Goal: Task Accomplishment & Management: Use online tool/utility

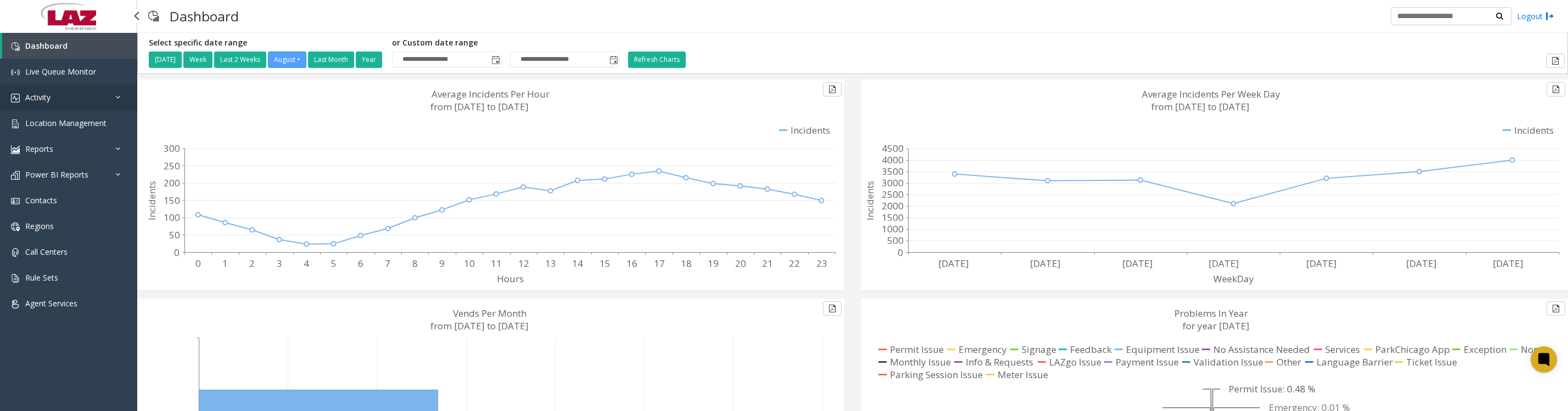
click at [50, 102] on span "Activity" at bounding box center [37, 98] width 25 height 10
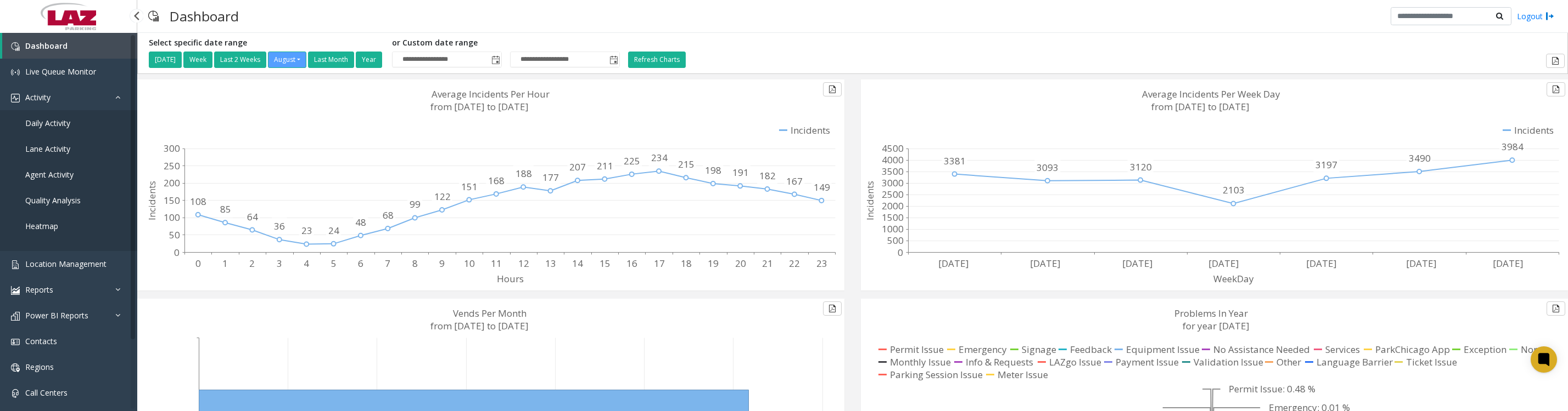
click at [56, 136] on link "Daily Activity" at bounding box center [68, 123] width 137 height 26
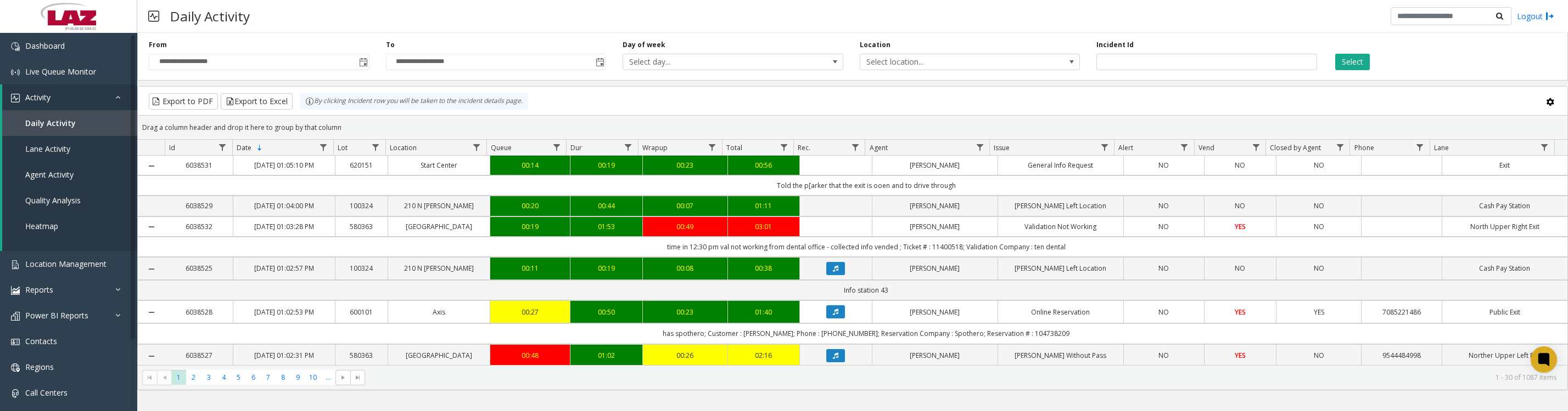
click at [366, 66] on span "Toggle popup" at bounding box center [363, 62] width 9 height 9
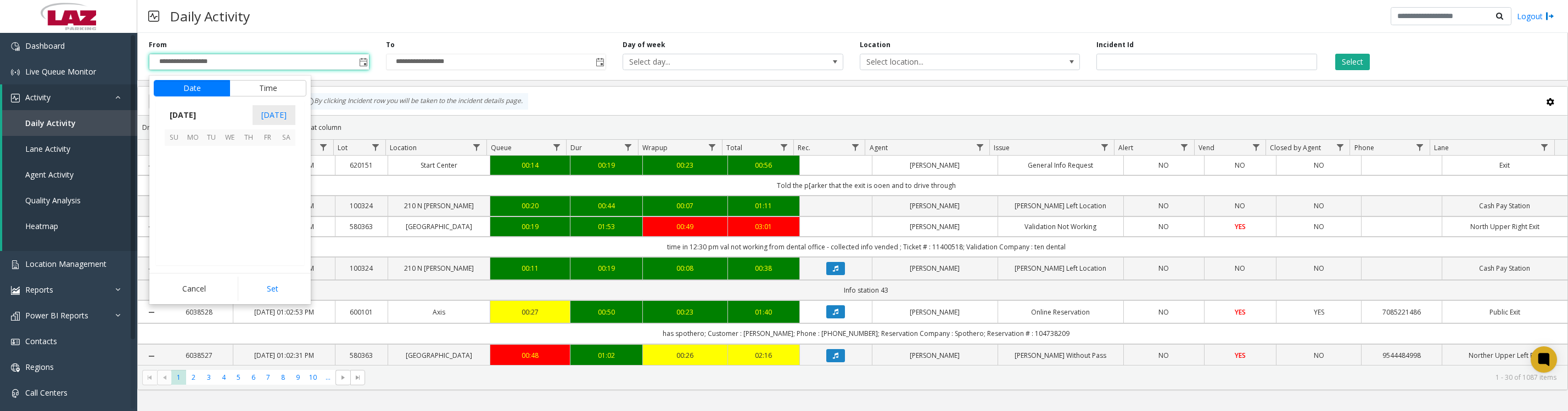
scroll to position [196660, 0]
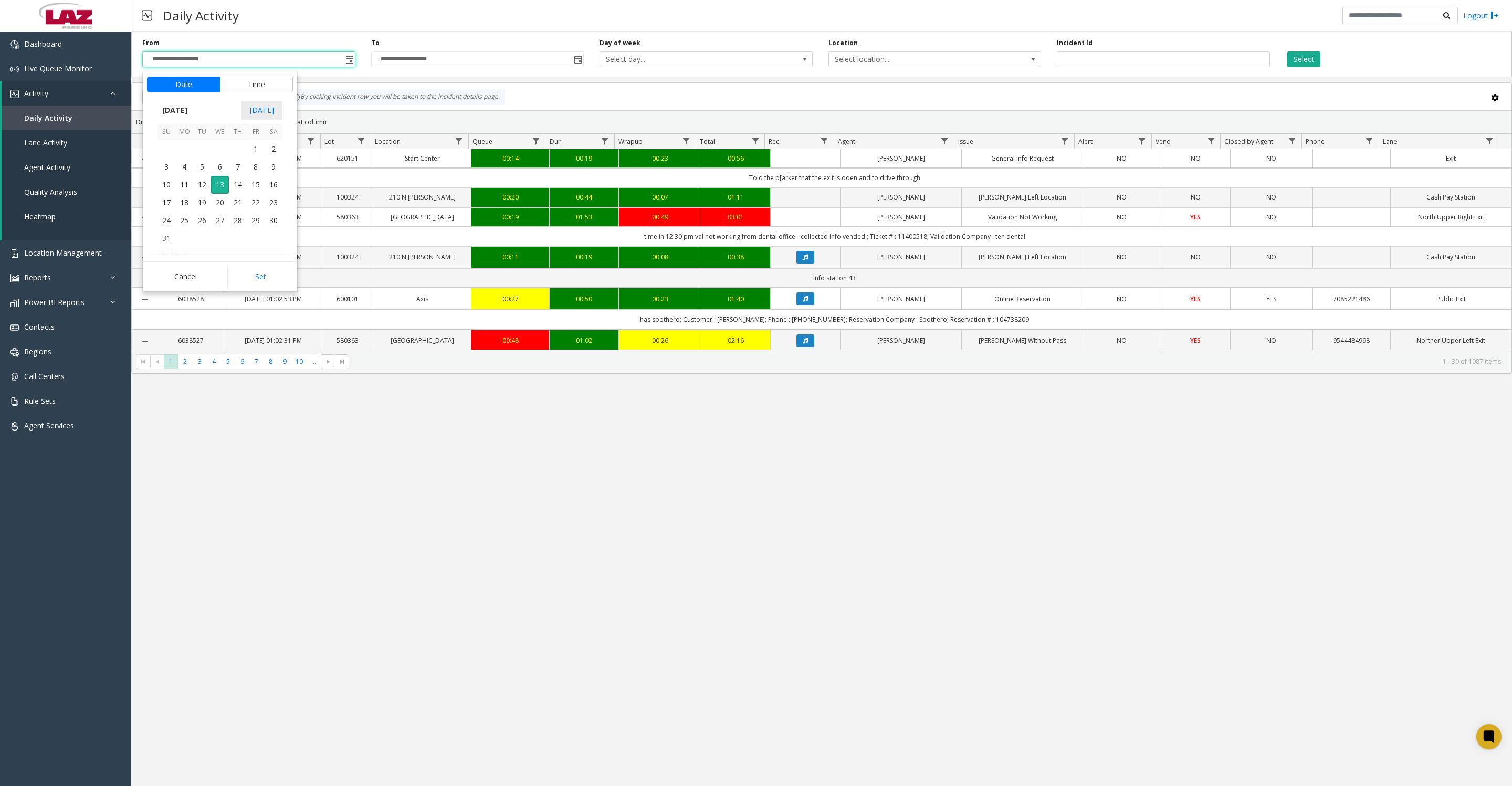
click at [250, 158] on span "1" at bounding box center [256, 150] width 18 height 18
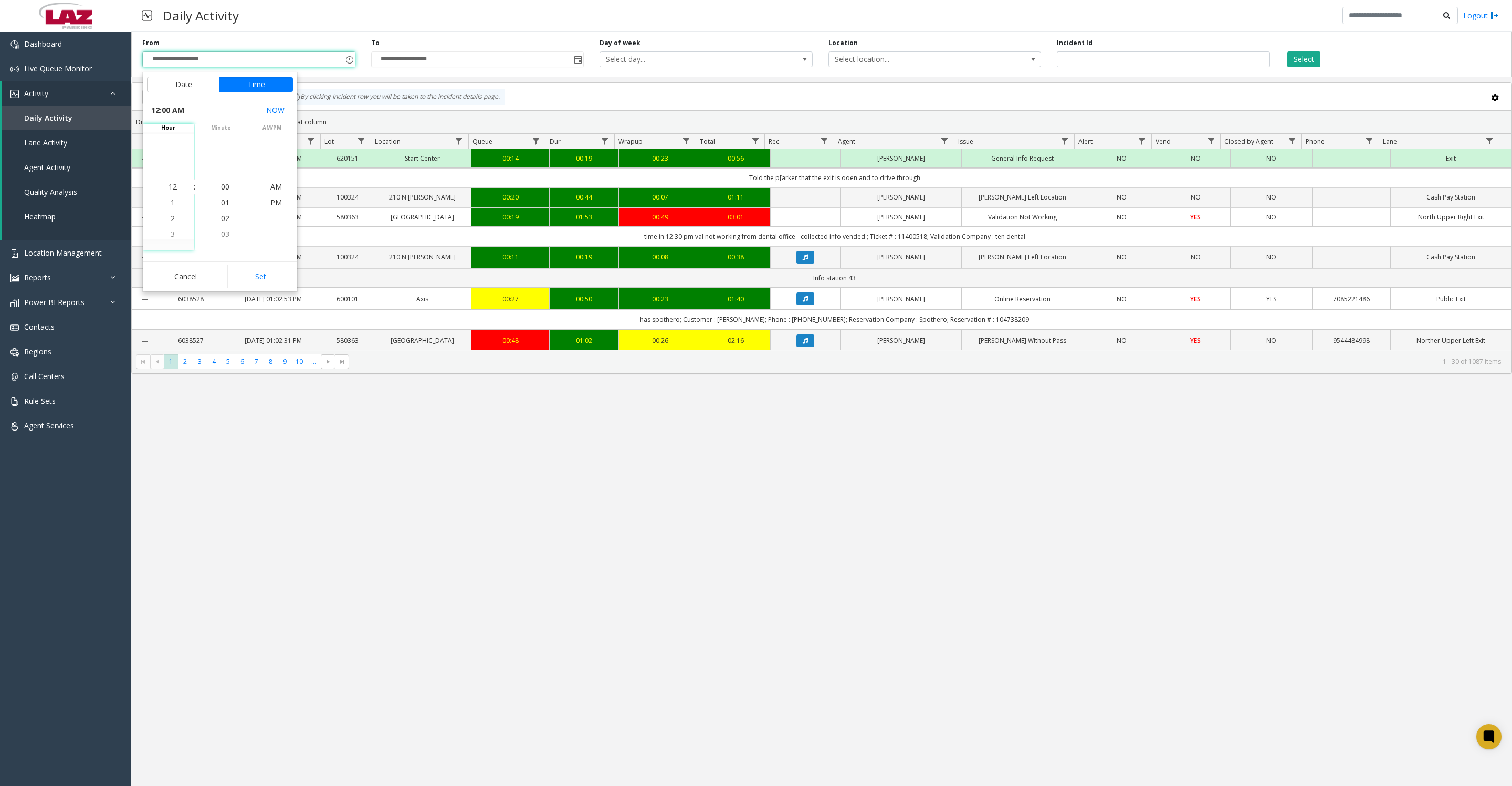
click at [233, 277] on button "Set" at bounding box center [260, 277] width 66 height 23
type input "**********"
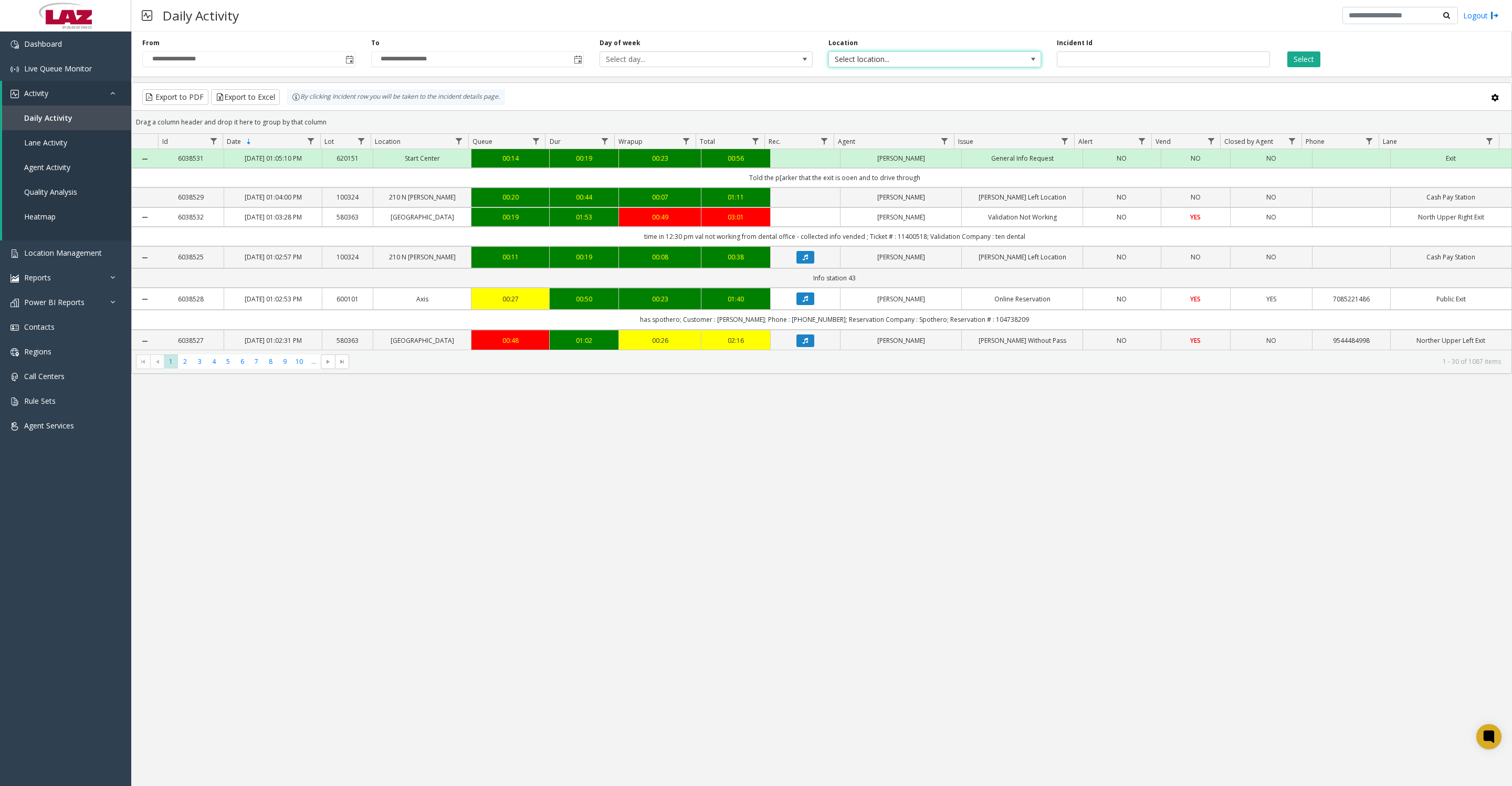
click at [921, 67] on span "Select location..." at bounding box center [935, 59] width 213 height 16
type input "*****"
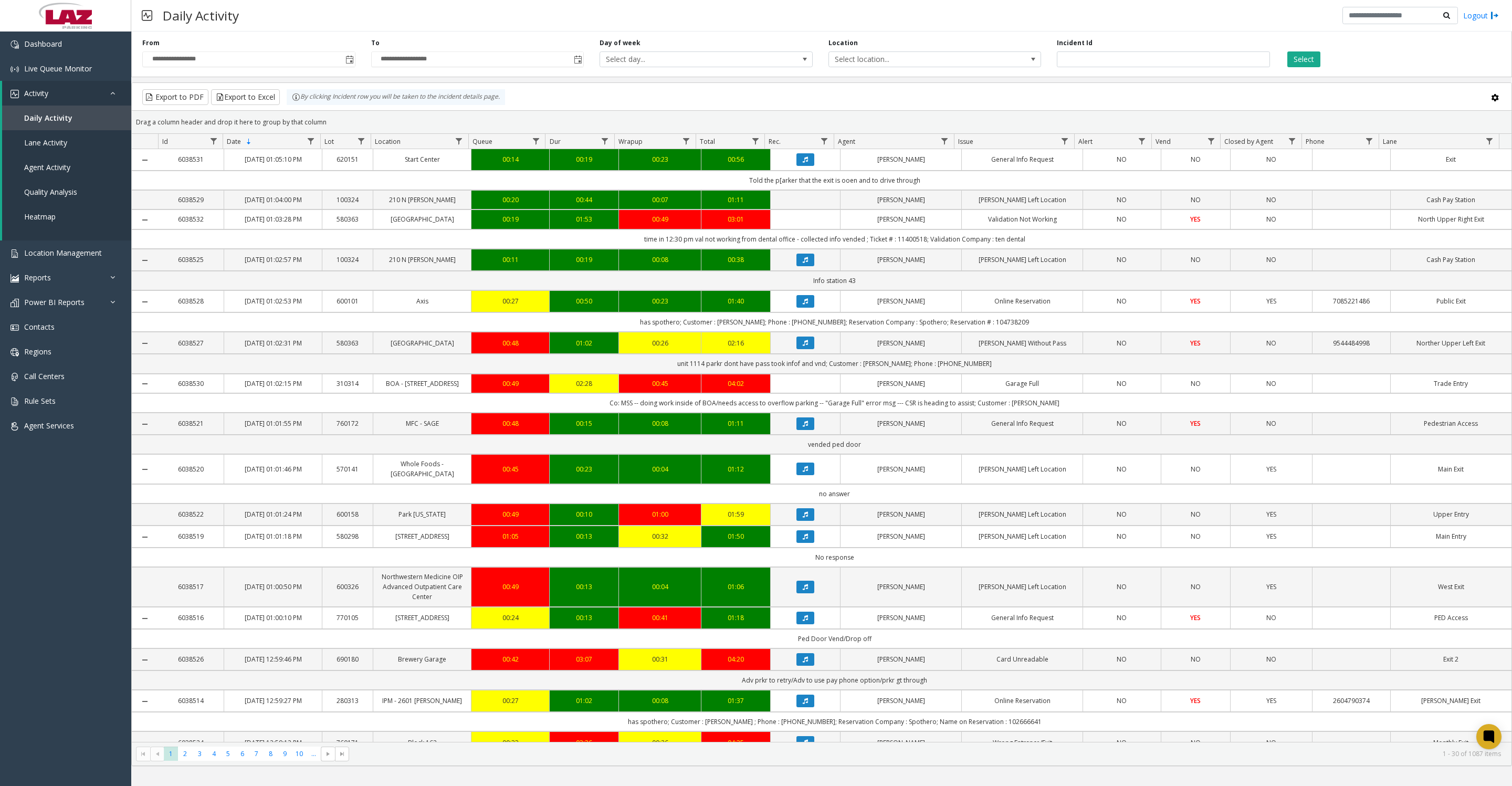
click at [945, 64] on span "Select location..." at bounding box center [913, 60] width 169 height 15
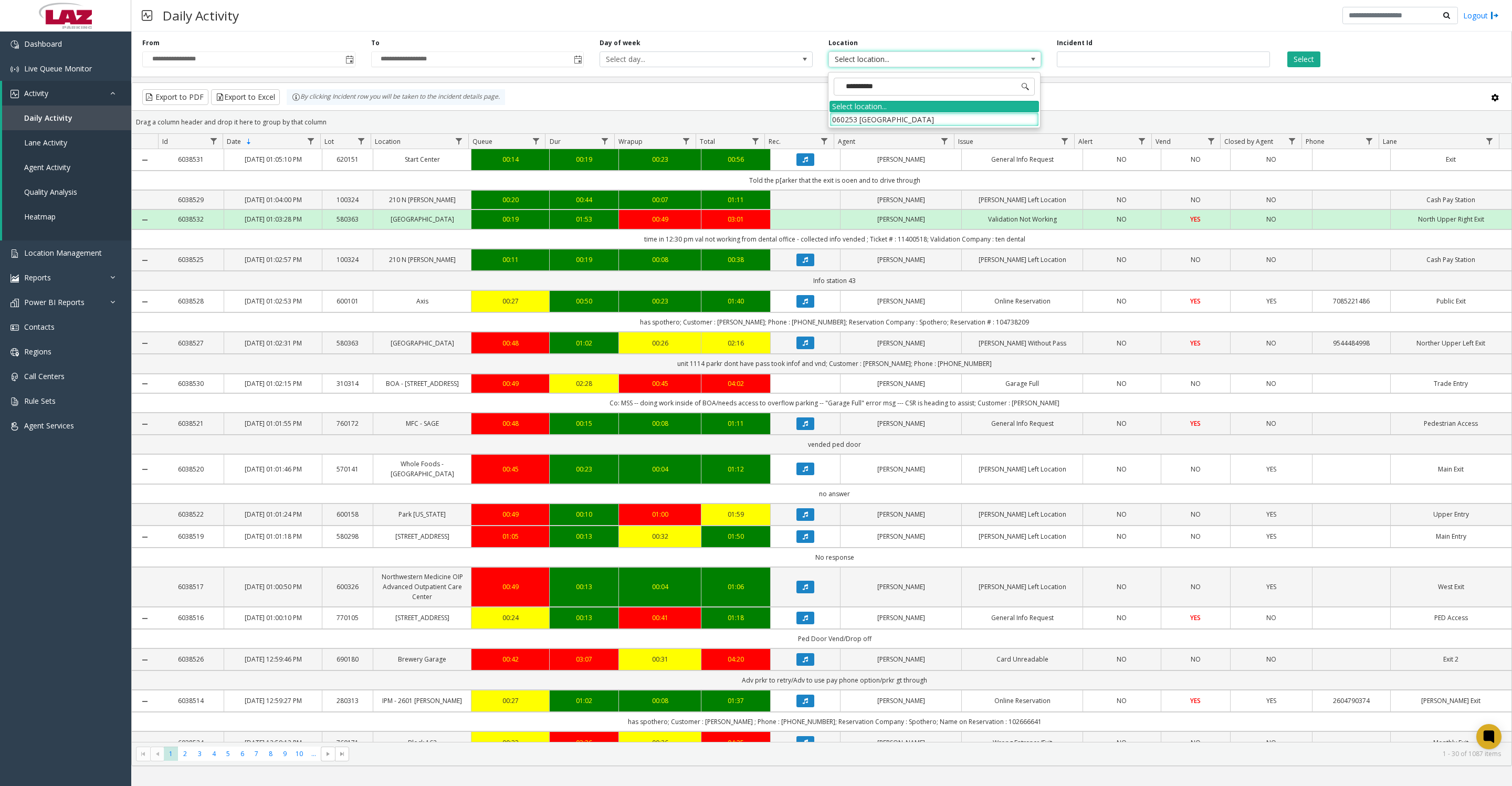
type input "**********"
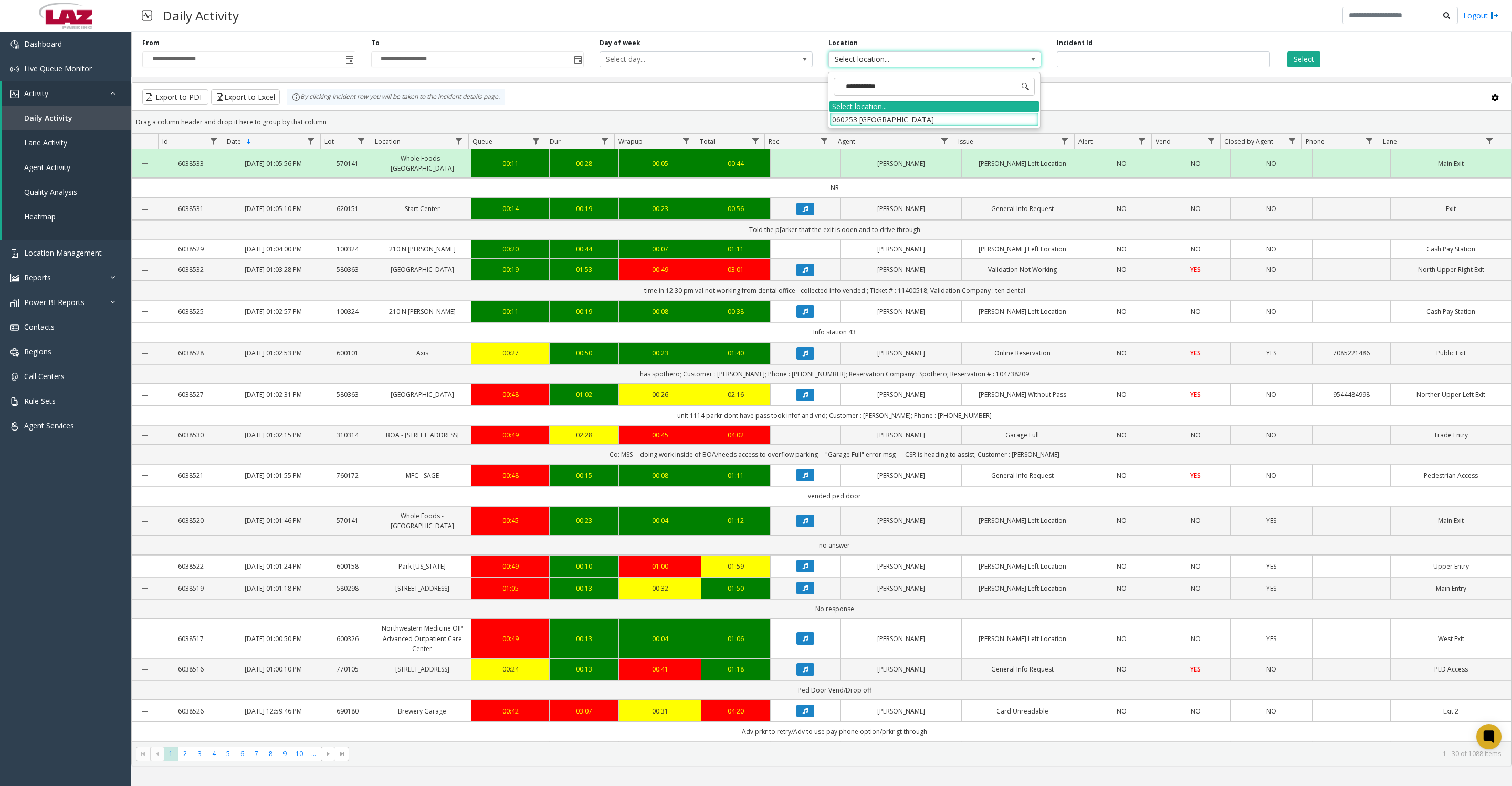
click at [895, 118] on li "060253 Vista Brooklyn" at bounding box center [934, 119] width 209 height 14
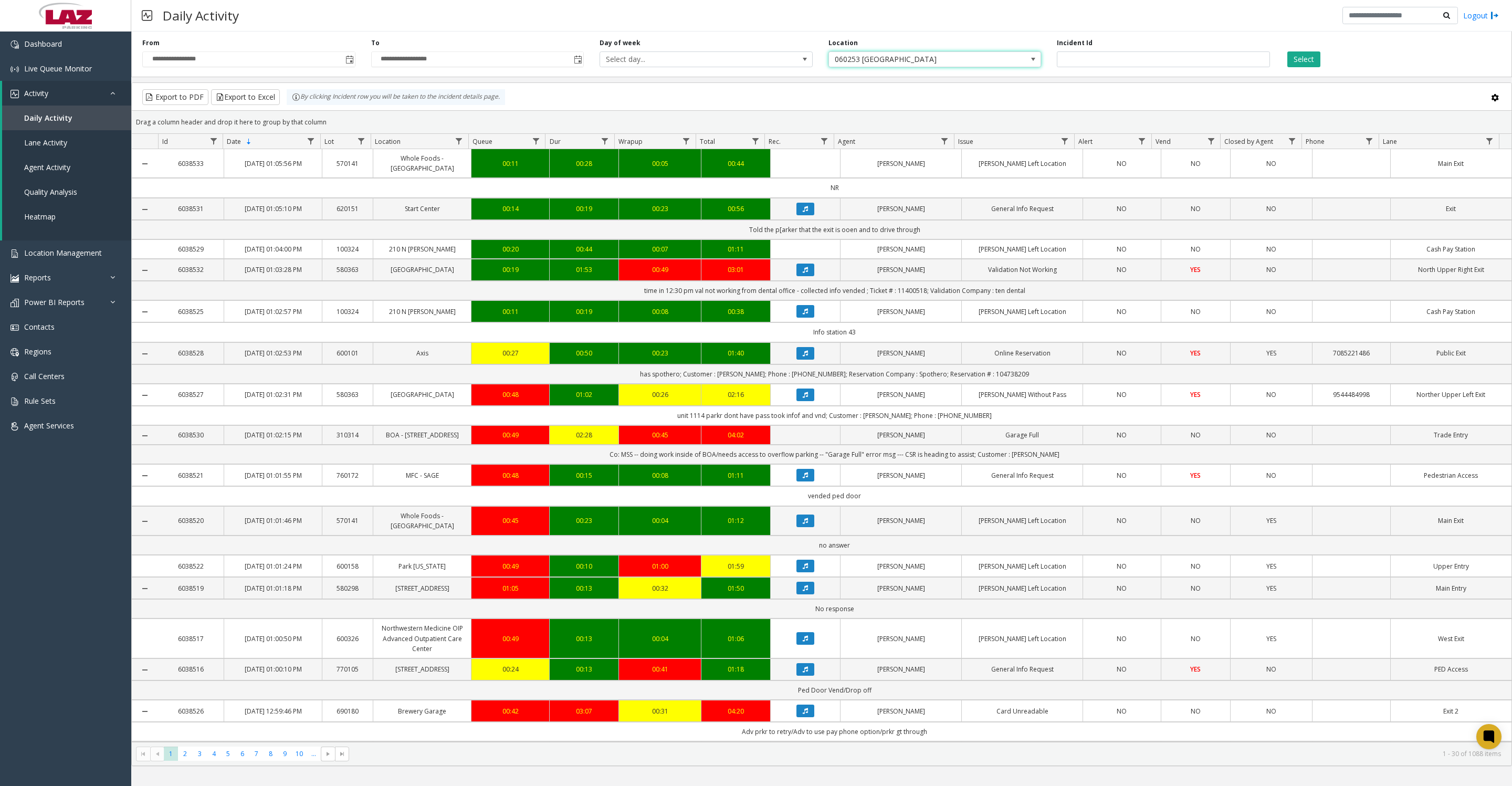
click at [1300, 59] on button "Select" at bounding box center [1304, 59] width 33 height 16
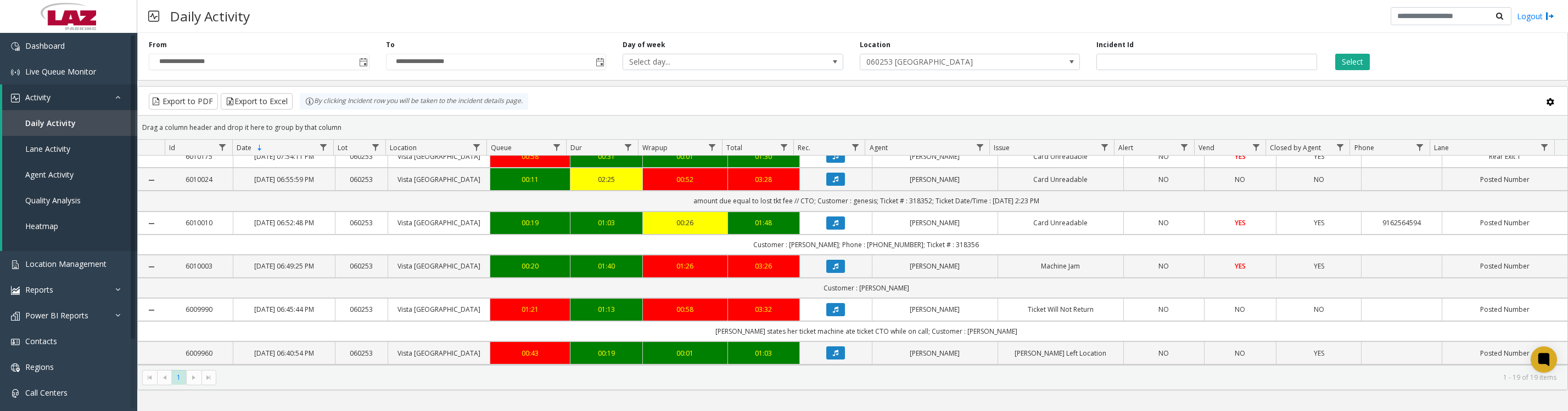
scroll to position [137, 0]
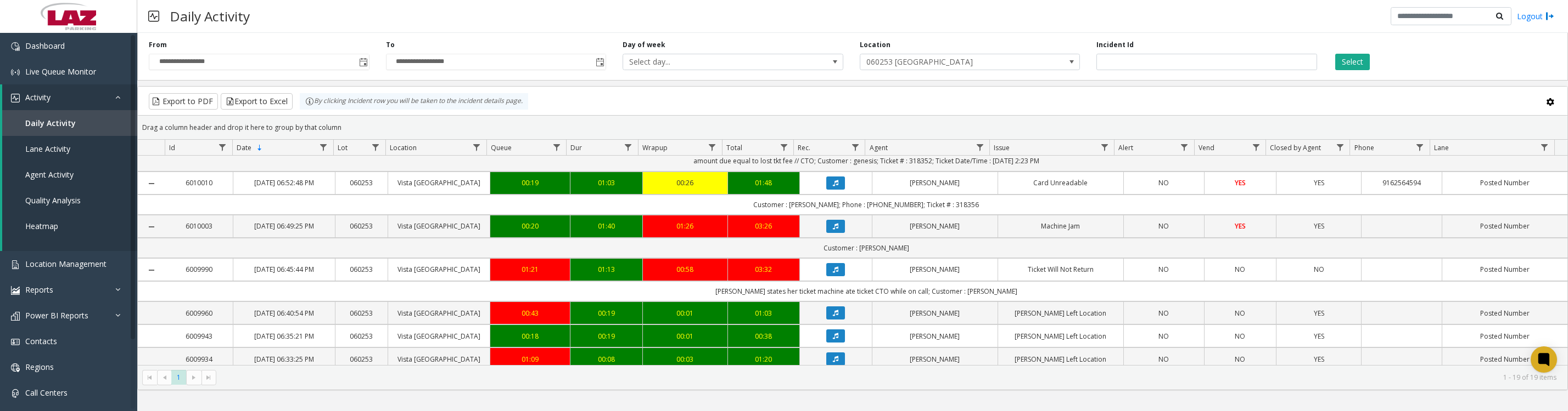
click at [833, 187] on icon "Data table" at bounding box center [836, 183] width 5 height 7
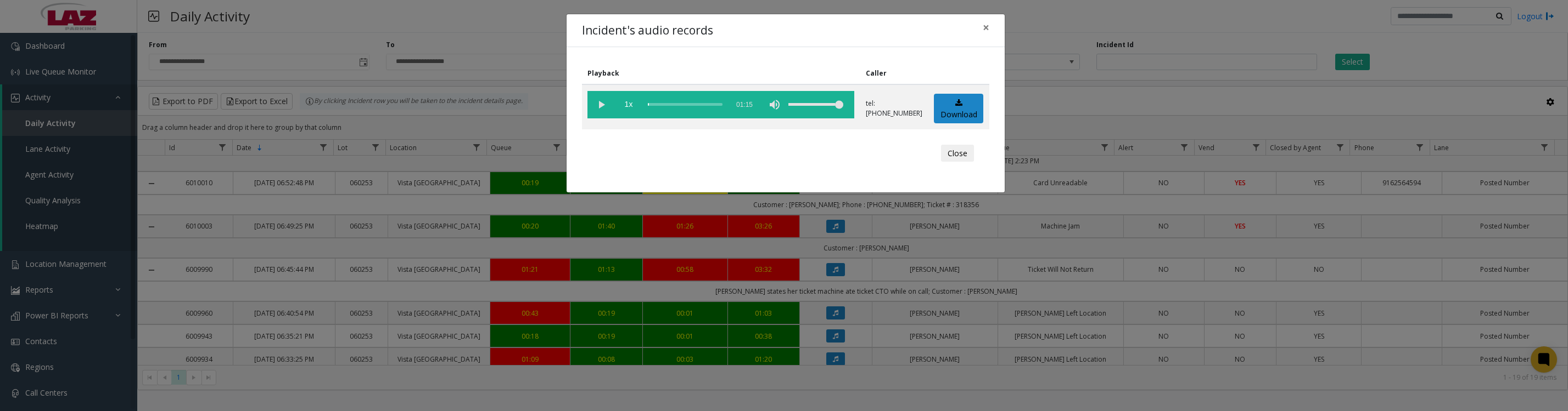
click at [598, 111] on vg-play-pause at bounding box center [602, 104] width 28 height 28
click at [963, 162] on button "Close" at bounding box center [958, 154] width 33 height 17
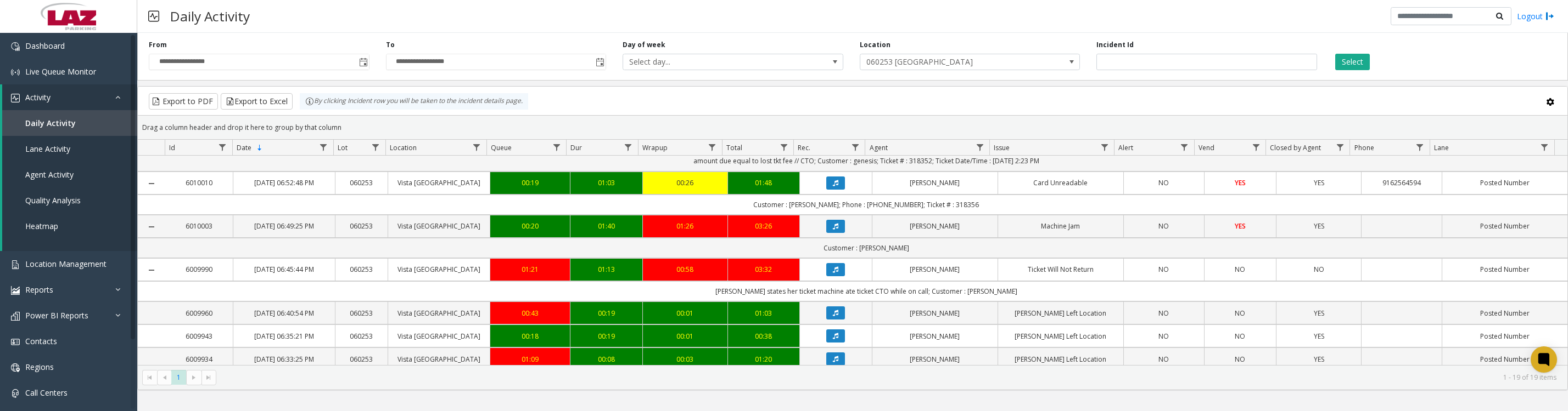
click at [833, 230] on icon "Data table" at bounding box center [836, 227] width 5 height 7
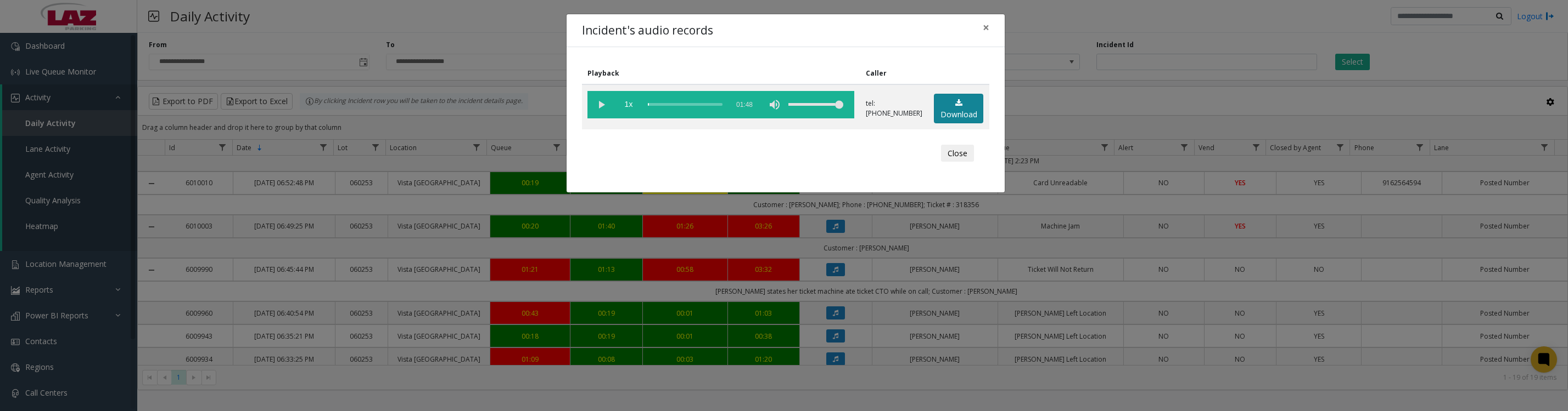
click at [949, 119] on link "Download" at bounding box center [959, 109] width 49 height 30
click at [600, 105] on vg-play-pause at bounding box center [602, 104] width 28 height 28
click at [942, 162] on button "Close" at bounding box center [958, 154] width 33 height 17
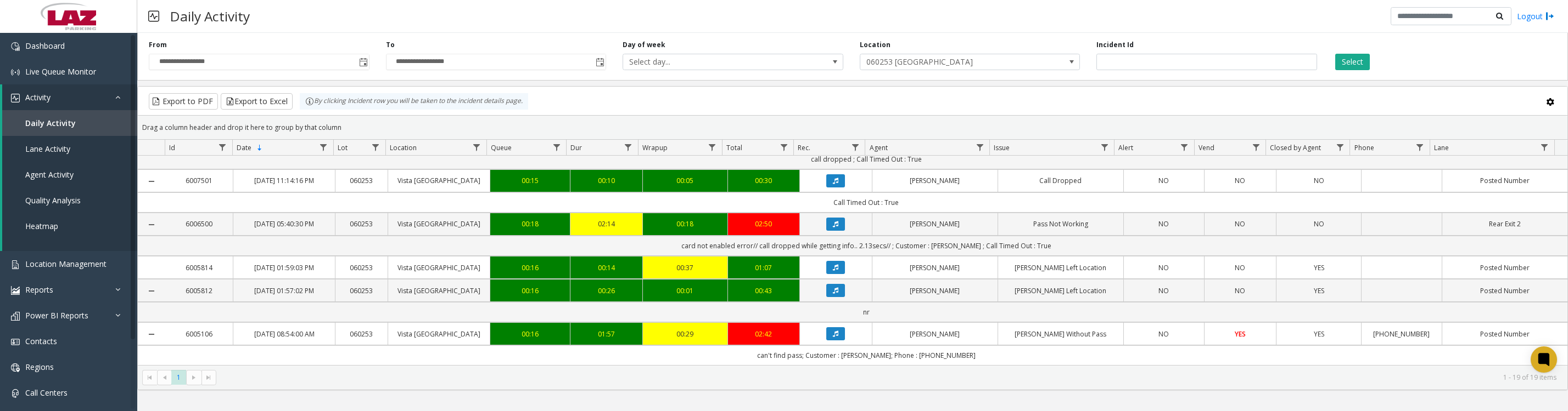
scroll to position [643, 0]
click at [834, 332] on button "Data table" at bounding box center [836, 333] width 19 height 13
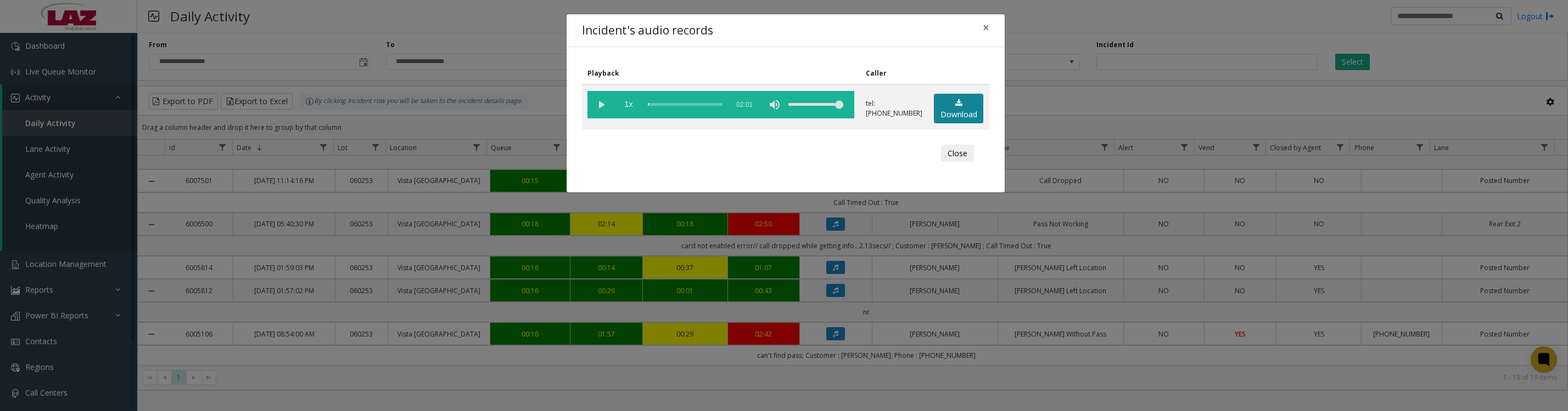
click at [963, 115] on link "Download" at bounding box center [959, 109] width 49 height 30
click at [960, 162] on button "Close" at bounding box center [958, 154] width 33 height 17
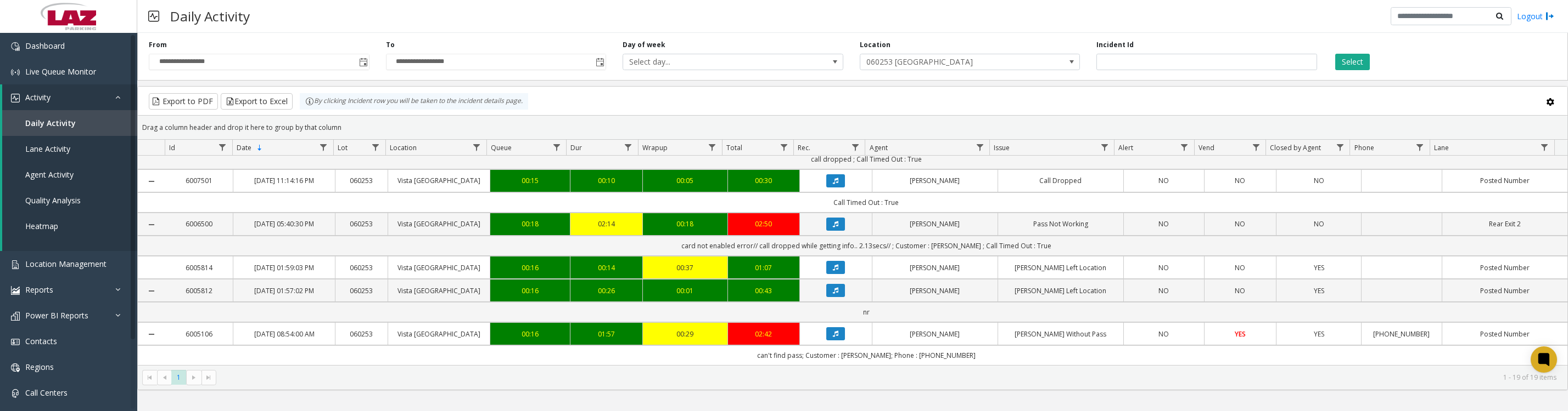
click at [1067, 70] on span at bounding box center [1072, 62] width 16 height 16
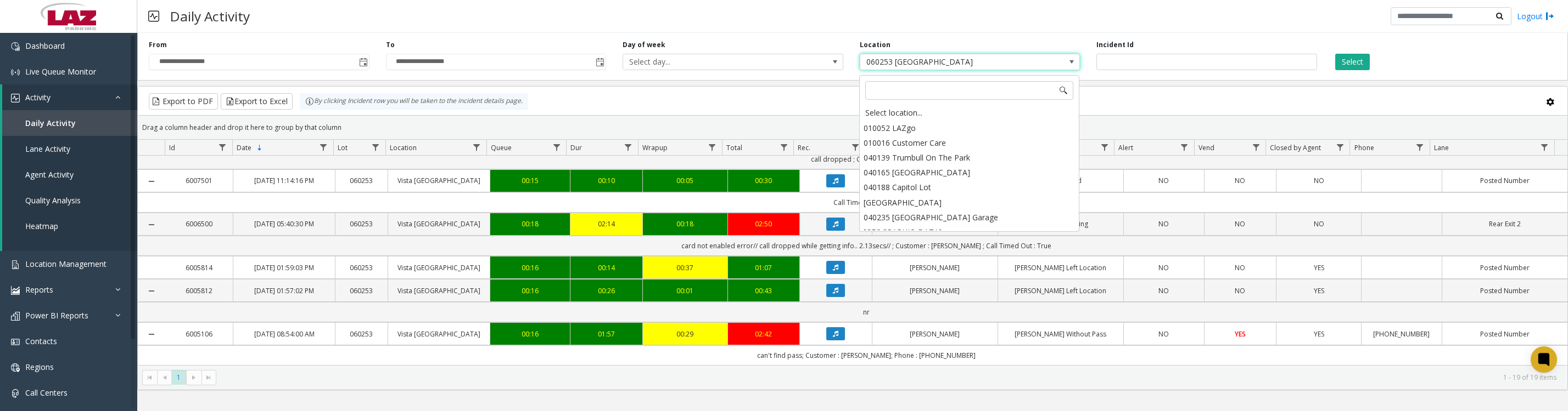
scroll to position [9697, 0]
click at [985, 115] on div "Select location..." at bounding box center [969, 113] width 217 height 16
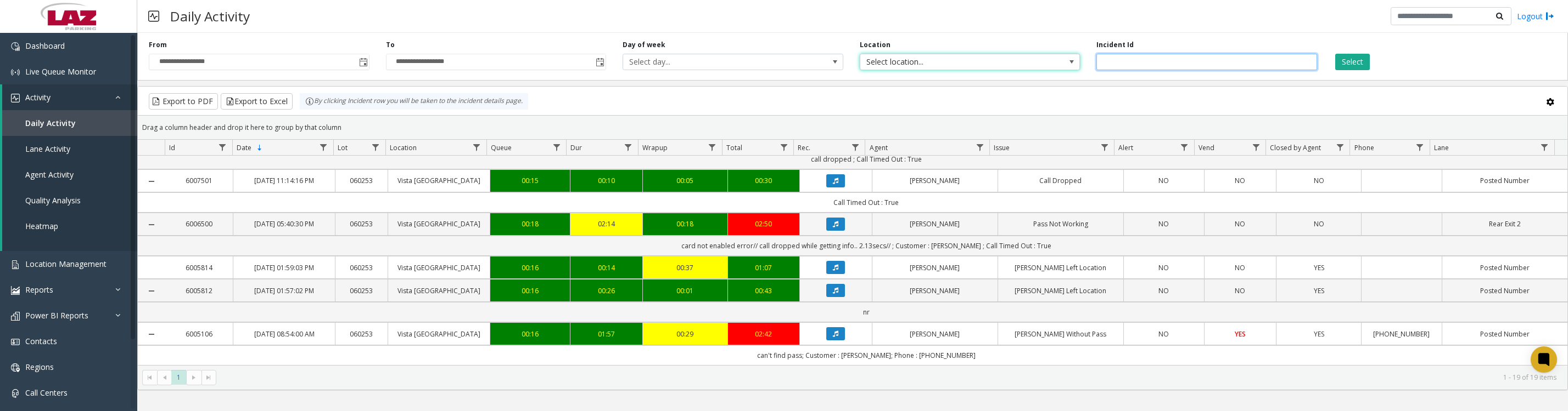
click at [1147, 70] on input "number" at bounding box center [1207, 61] width 220 height 16
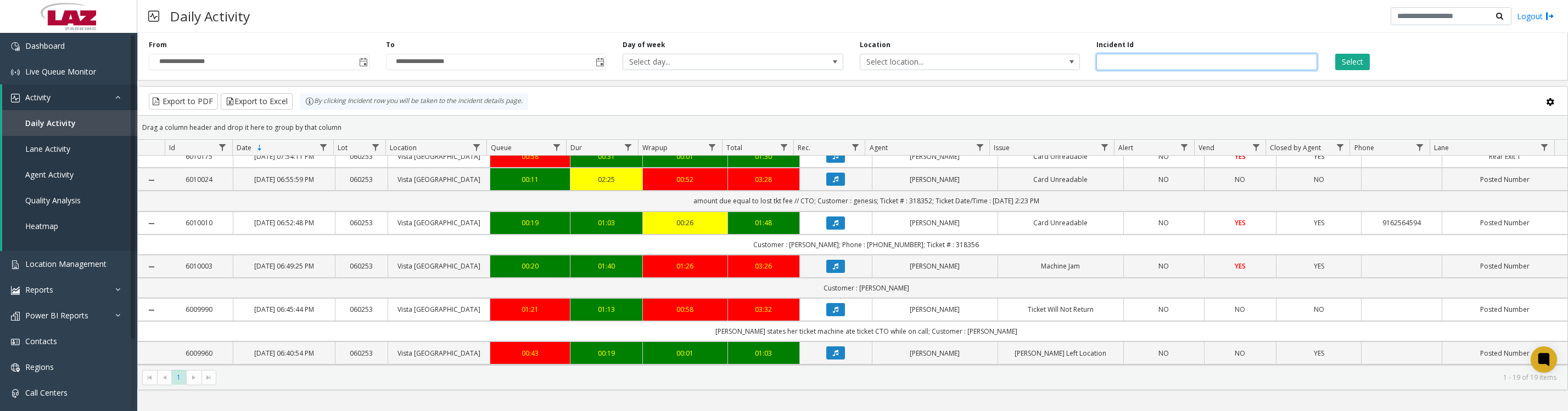
scroll to position [137, 0]
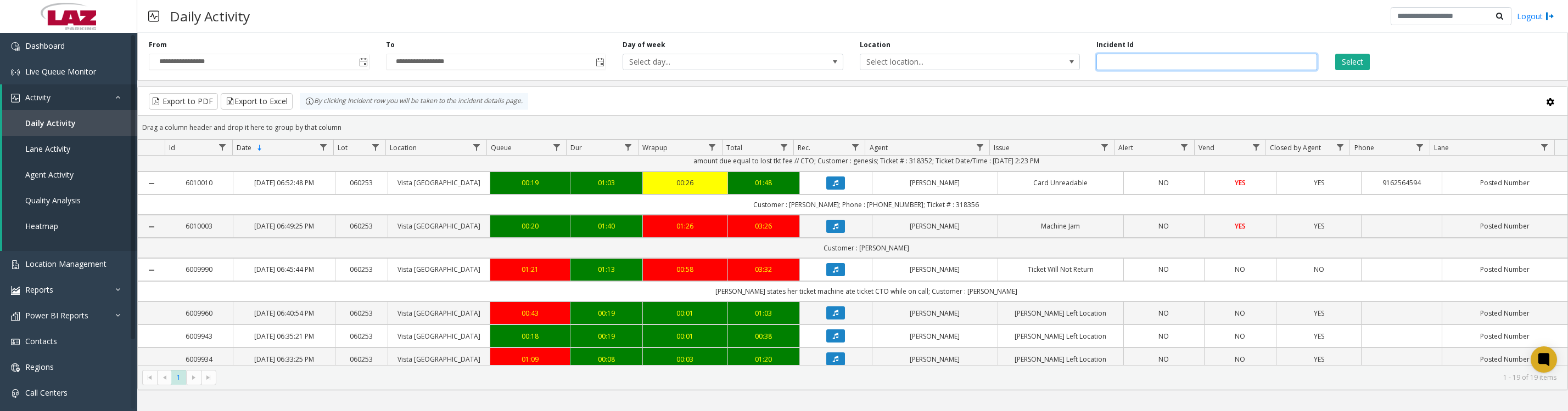
click at [1184, 67] on input "number" at bounding box center [1207, 61] width 220 height 16
type input "*******"
click at [1335, 54] on button "Select" at bounding box center [1353, 61] width 35 height 16
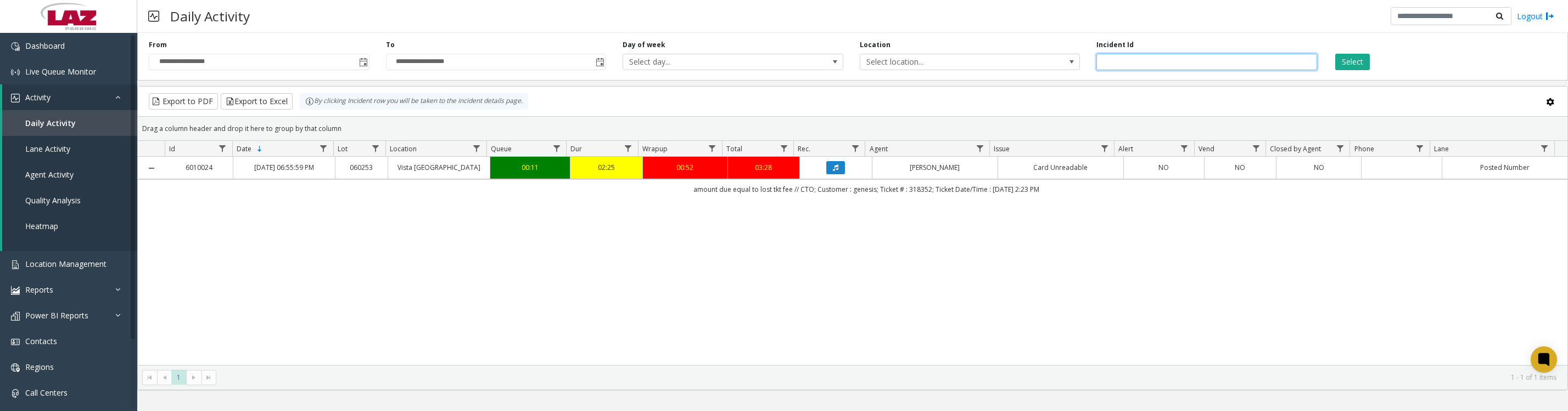
drag, startPoint x: 1144, startPoint y: 66, endPoint x: 1081, endPoint y: 65, distance: 63.0
click at [1081, 65] on div "**********" at bounding box center [853, 54] width 1431 height 52
click at [1364, 67] on button "Select" at bounding box center [1353, 61] width 35 height 16
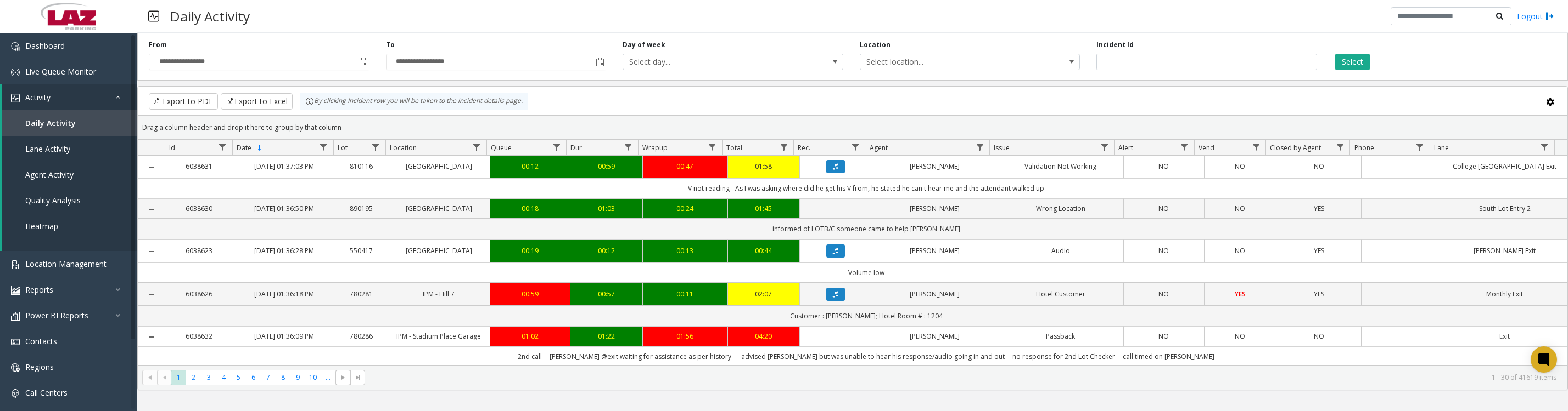
click at [974, 68] on span "Select location..." at bounding box center [948, 62] width 175 height 16
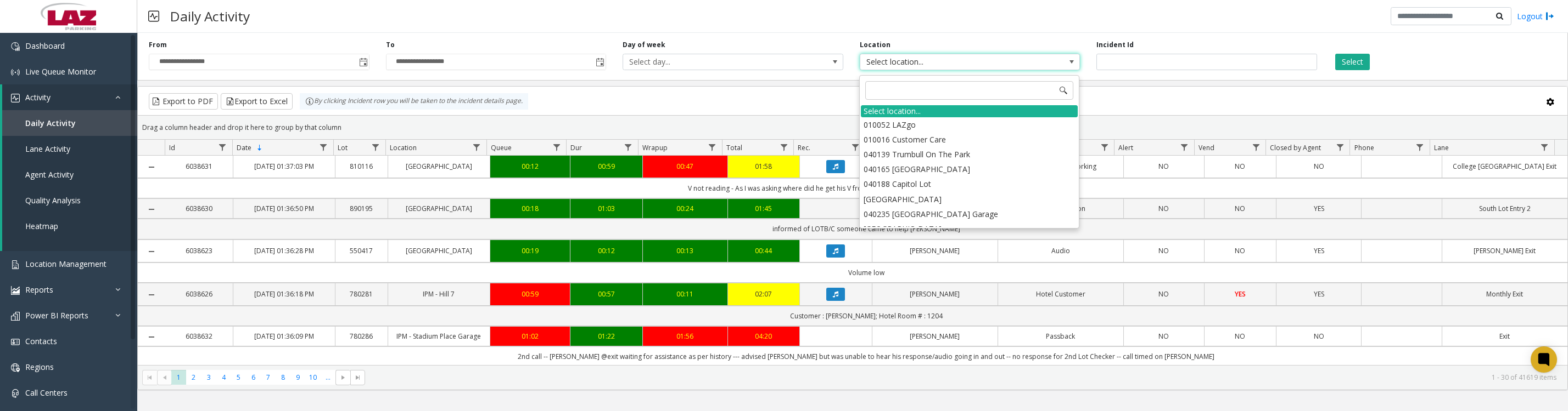
click at [954, 89] on input at bounding box center [969, 91] width 208 height 19
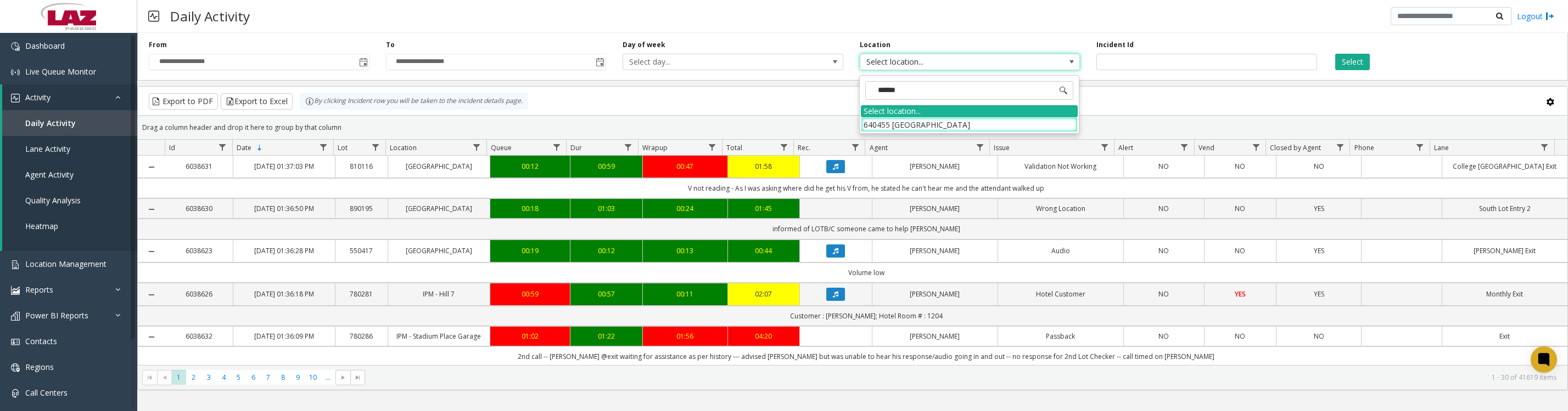
type input "*******"
click at [865, 132] on li "640455 Del Mar Plaza" at bounding box center [969, 124] width 217 height 15
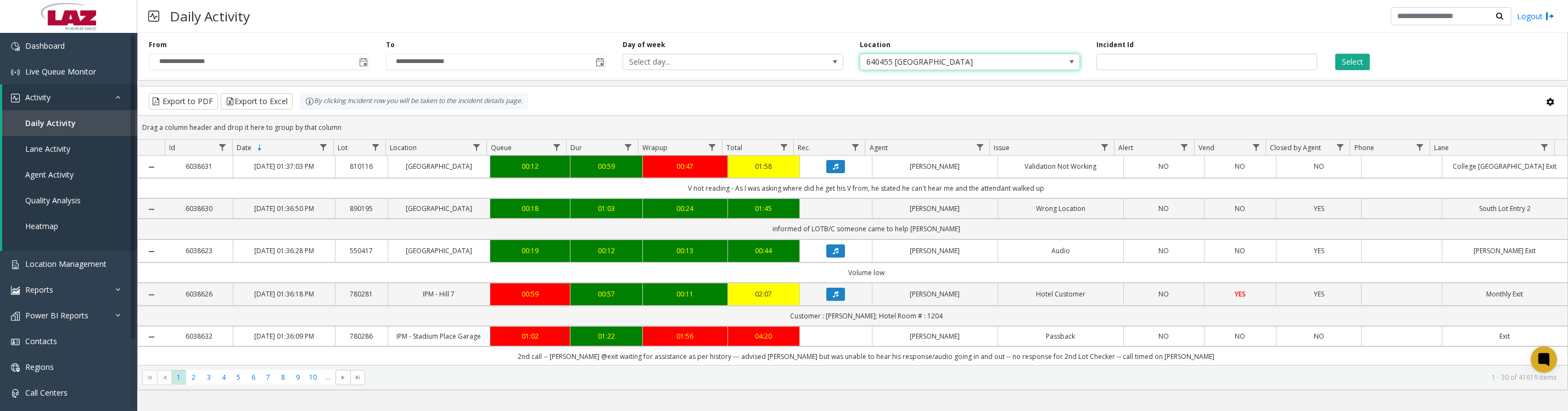
click at [1345, 61] on button "Select" at bounding box center [1353, 61] width 35 height 16
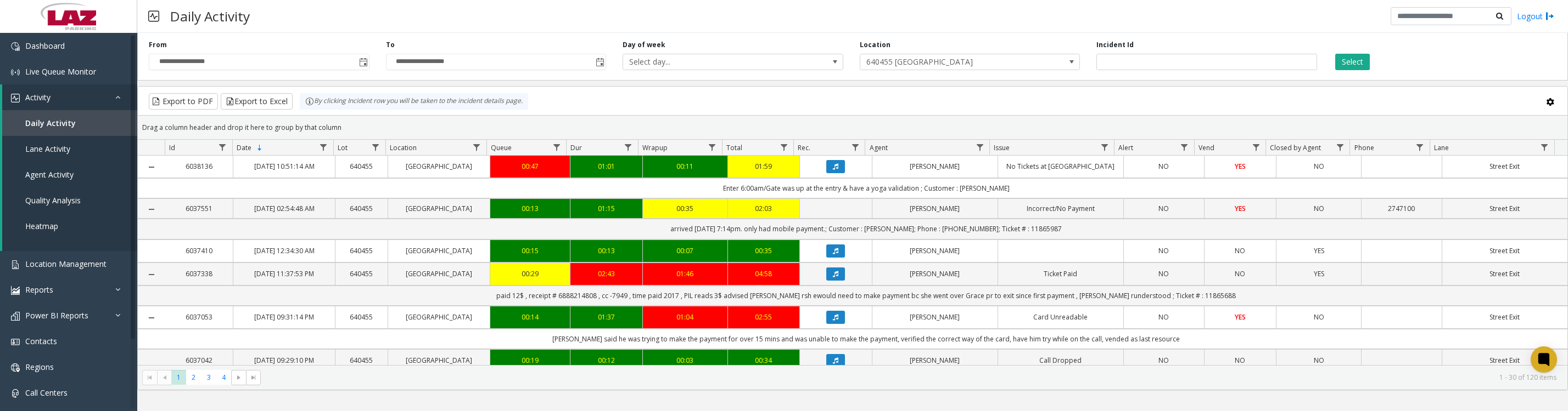
click at [833, 170] on icon "Data table" at bounding box center [836, 167] width 5 height 7
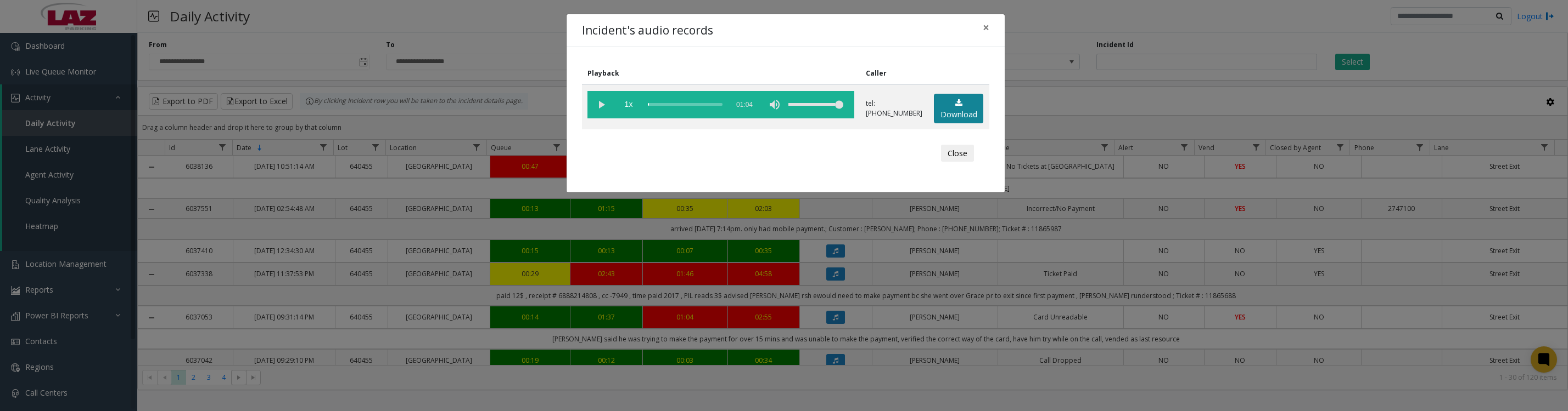
click at [936, 112] on link "Download" at bounding box center [959, 109] width 49 height 30
click at [598, 109] on vg-play-pause at bounding box center [602, 104] width 28 height 28
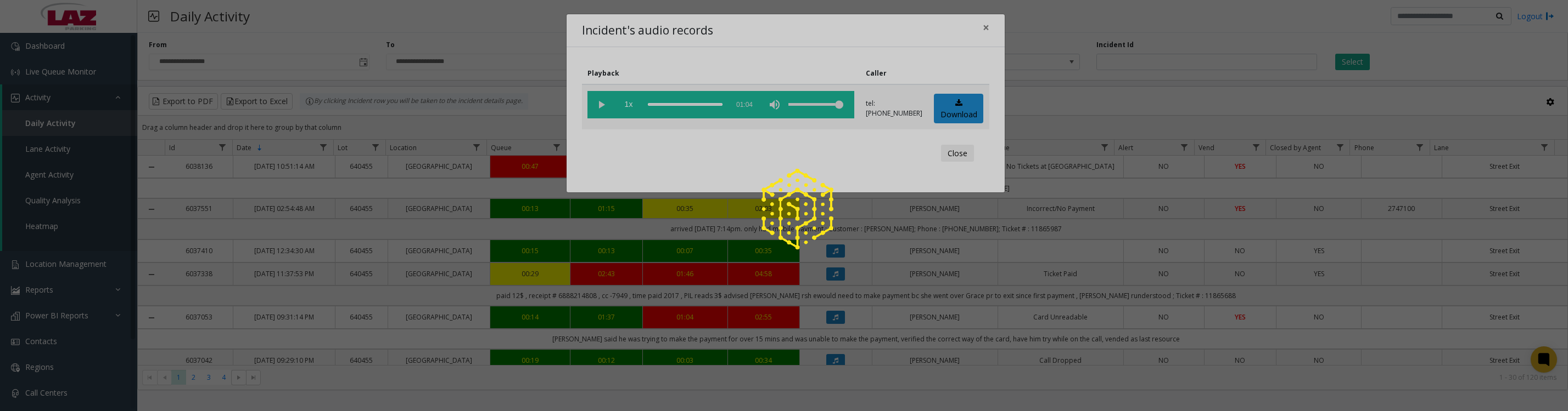
click at [949, 160] on button "Close" at bounding box center [958, 154] width 33 height 17
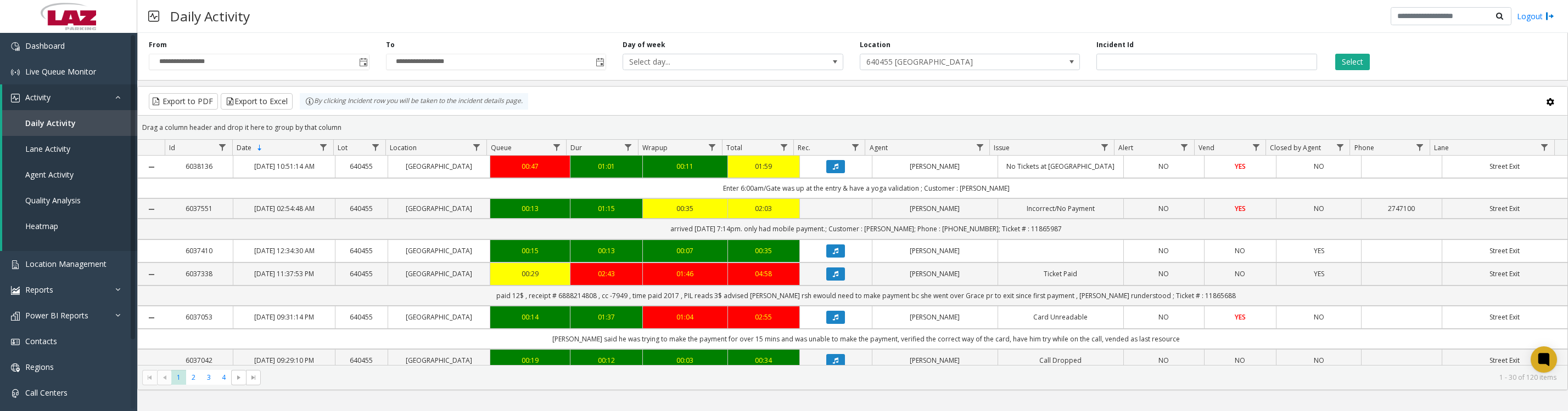
click at [833, 277] on icon "Data table" at bounding box center [836, 275] width 5 height 7
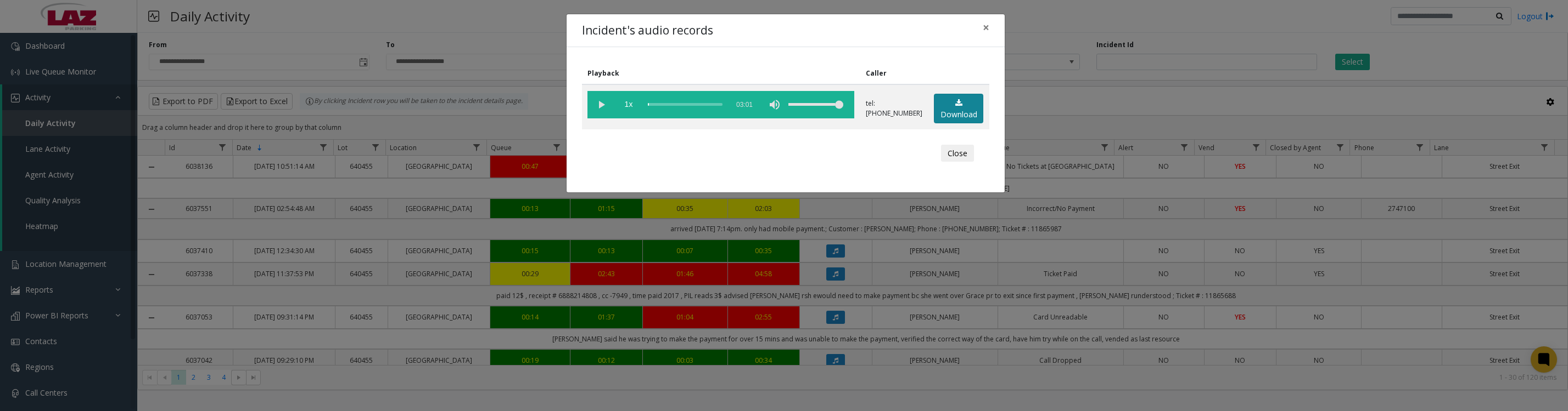
click at [961, 106] on link "Download" at bounding box center [959, 109] width 49 height 30
click at [603, 109] on vg-play-pause at bounding box center [602, 104] width 28 height 28
click at [600, 108] on vg-play-pause at bounding box center [602, 104] width 28 height 28
click at [962, 162] on button "Close" at bounding box center [958, 154] width 33 height 17
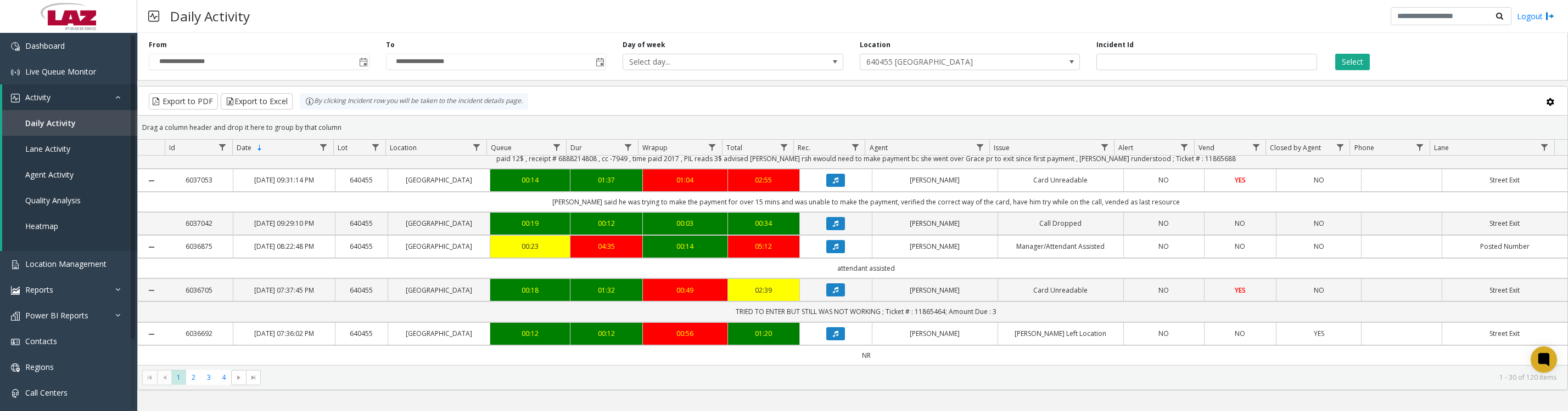
scroll to position [274, 0]
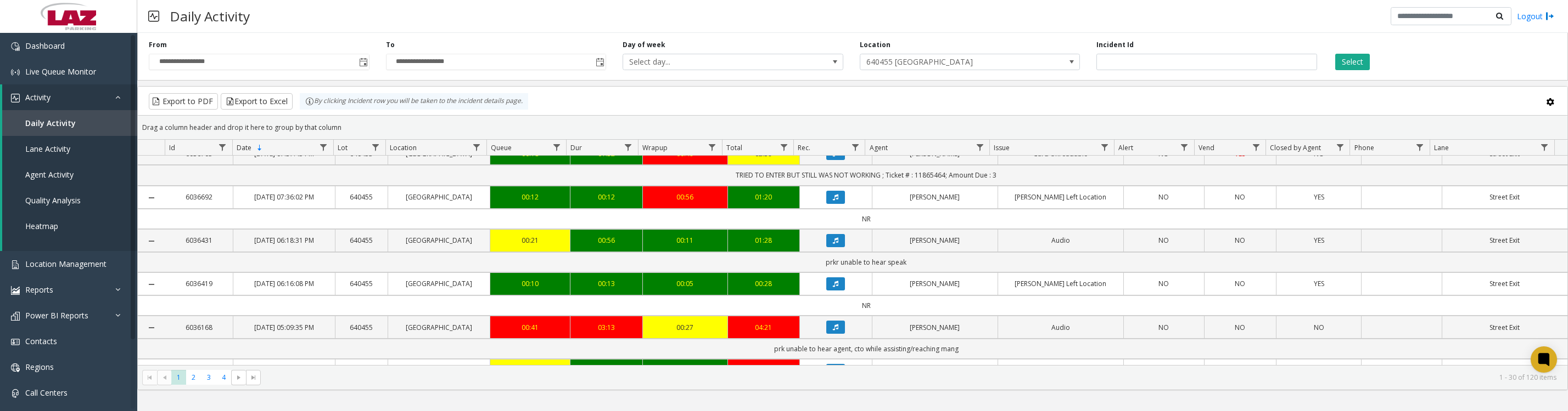
click at [833, 157] on icon "Data table" at bounding box center [836, 154] width 5 height 7
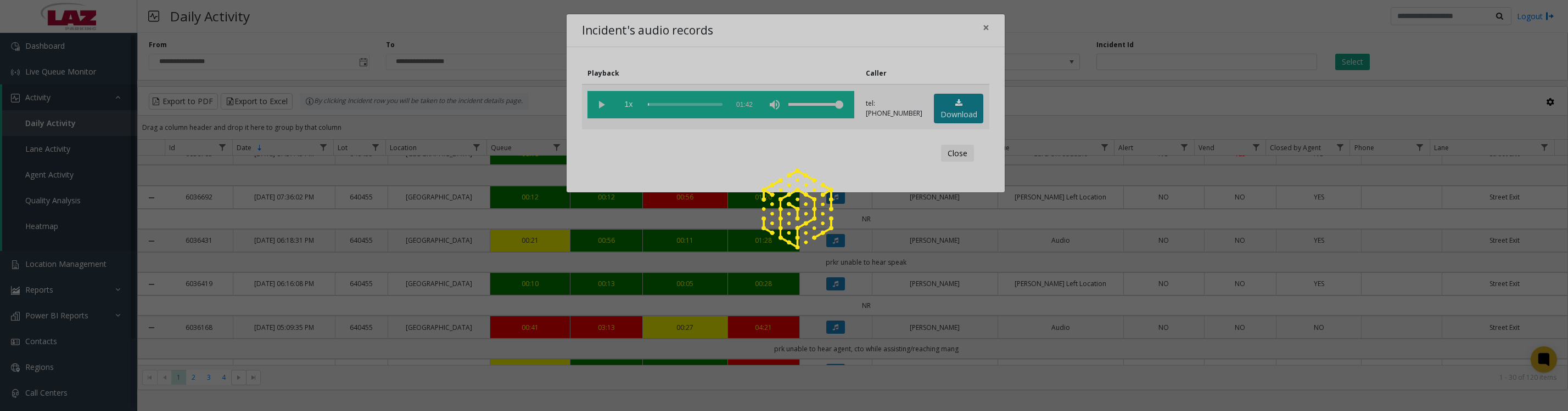
click at [936, 119] on link "Download" at bounding box center [959, 109] width 49 height 30
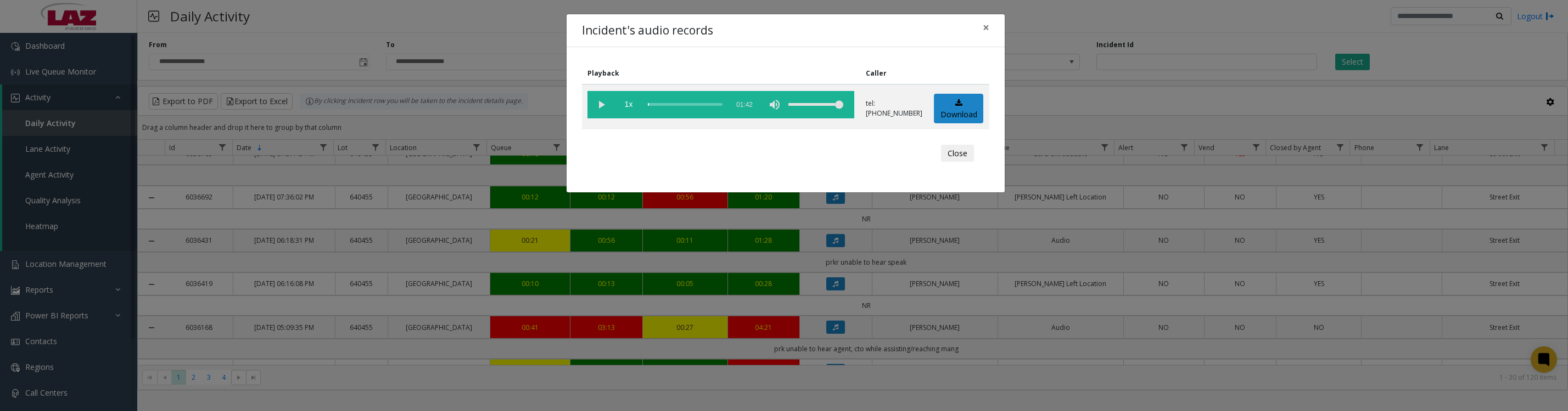
click at [594, 109] on vg-play-pause at bounding box center [602, 104] width 28 height 28
click at [597, 106] on vg-play-pause at bounding box center [602, 104] width 28 height 28
click at [600, 100] on vg-play-pause at bounding box center [602, 104] width 28 height 28
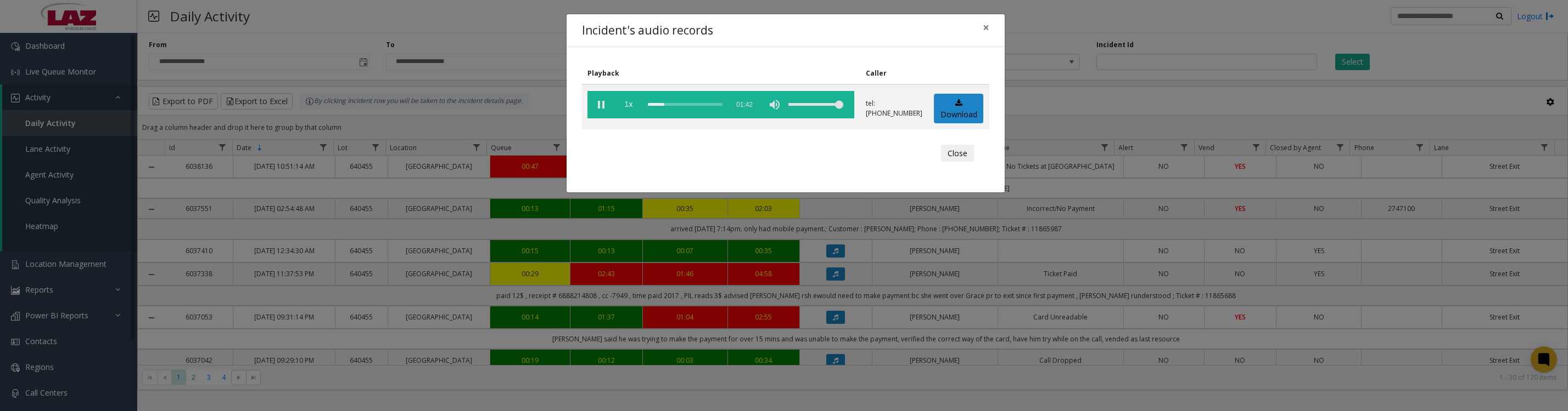
scroll to position [274, 0]
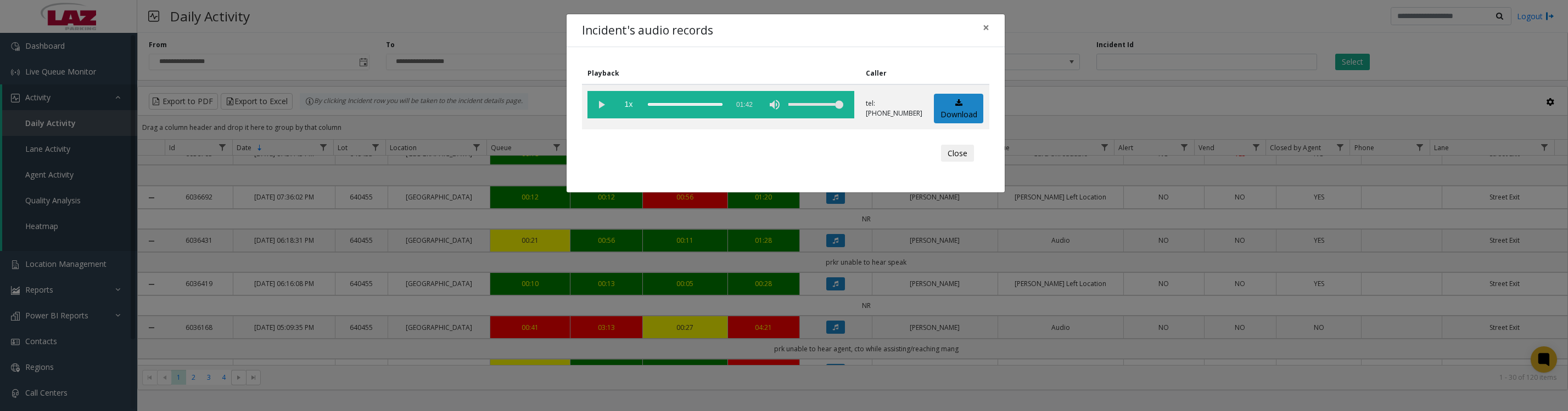
click at [943, 162] on button "Close" at bounding box center [958, 154] width 33 height 17
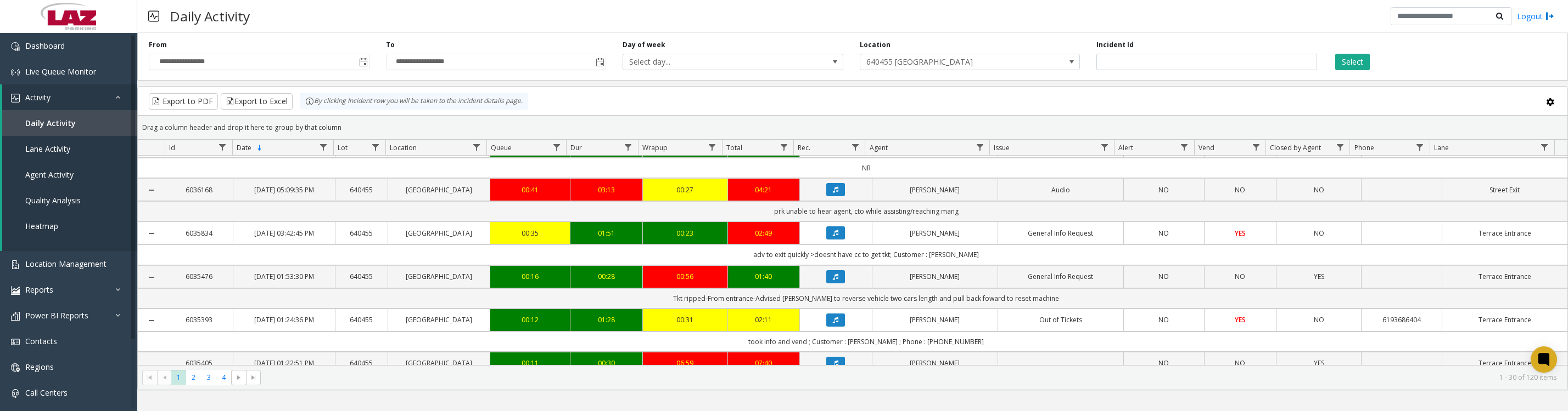
scroll to position [548, 0]
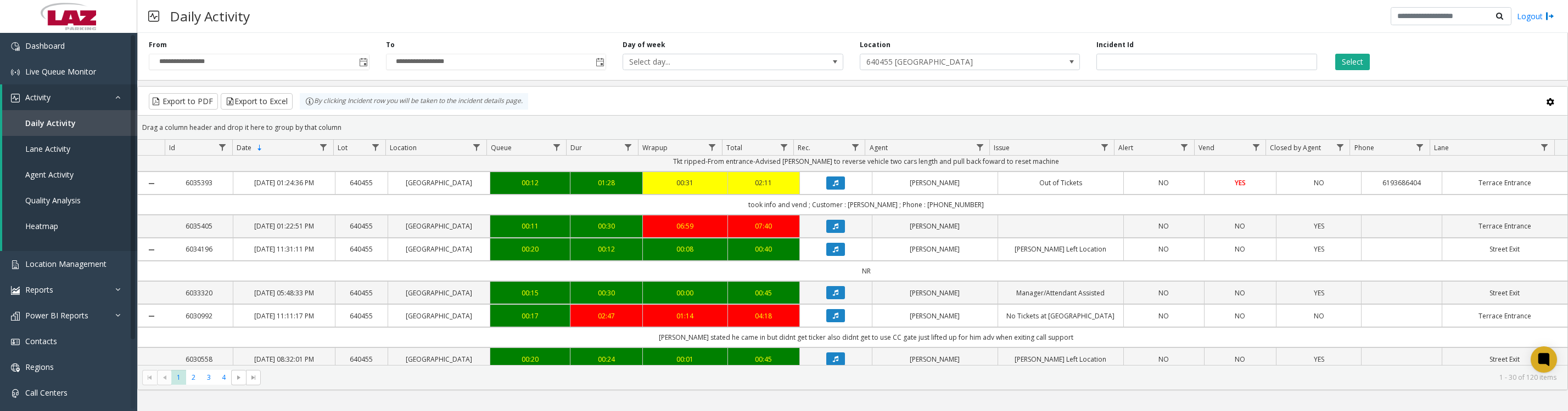
click at [833, 143] on icon "Data table" at bounding box center [836, 140] width 5 height 7
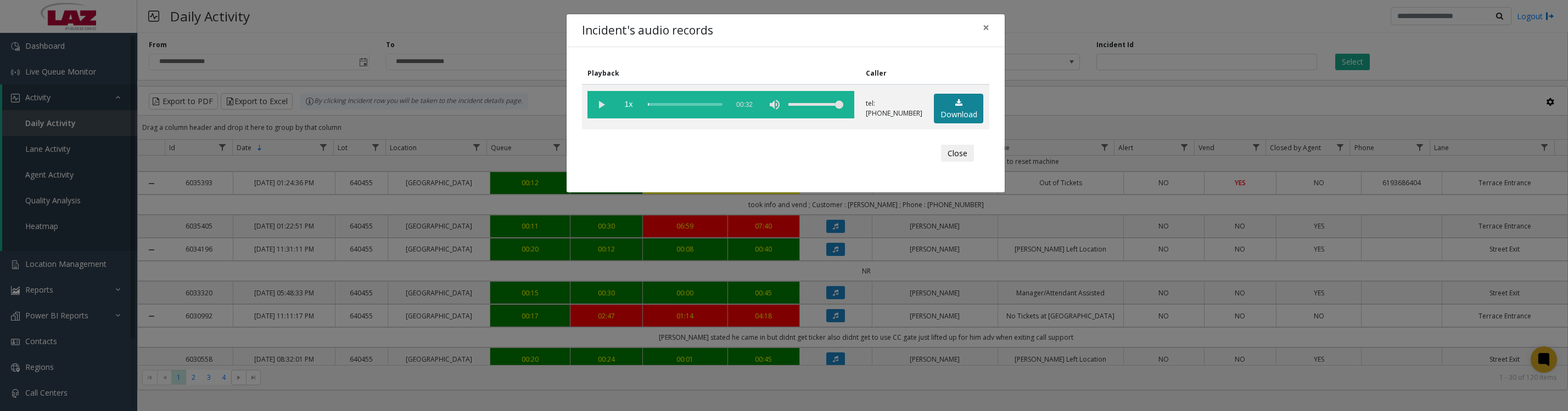
click at [949, 111] on link "Download" at bounding box center [959, 109] width 49 height 30
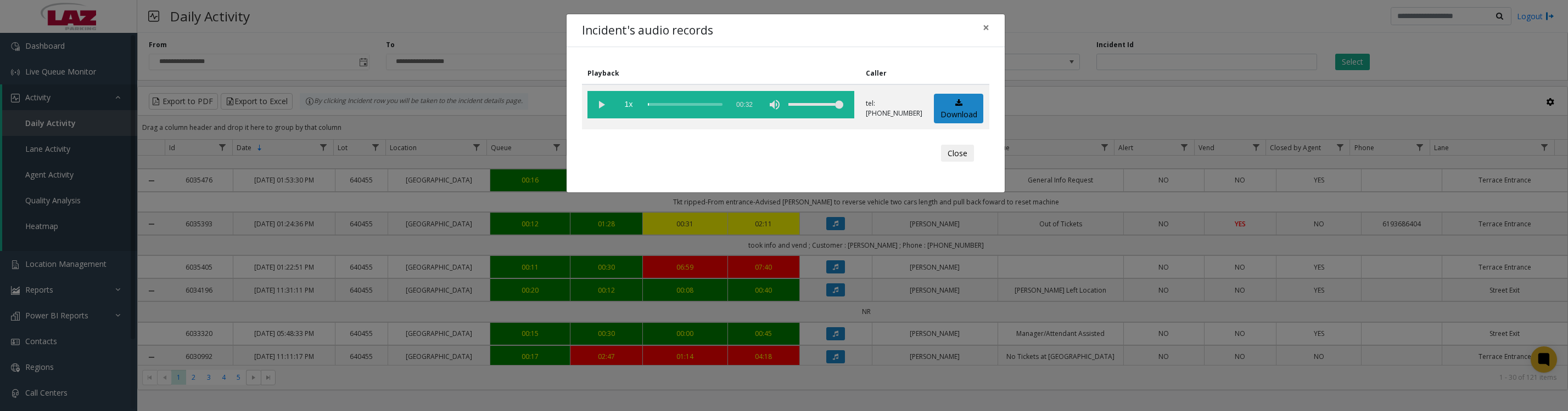
click at [946, 162] on button "Close" at bounding box center [958, 154] width 33 height 17
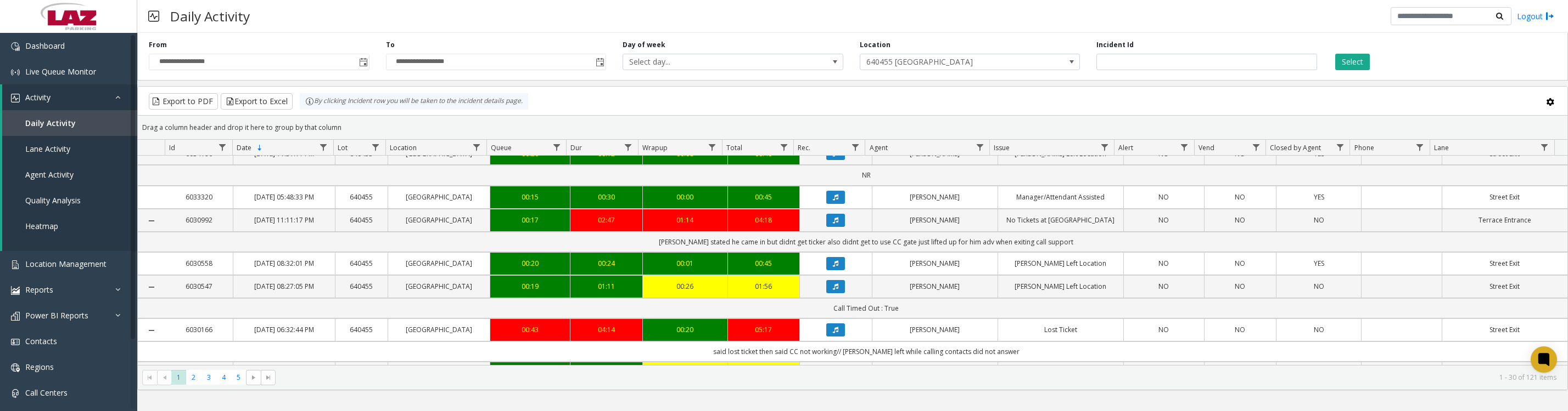
scroll to position [823, 0]
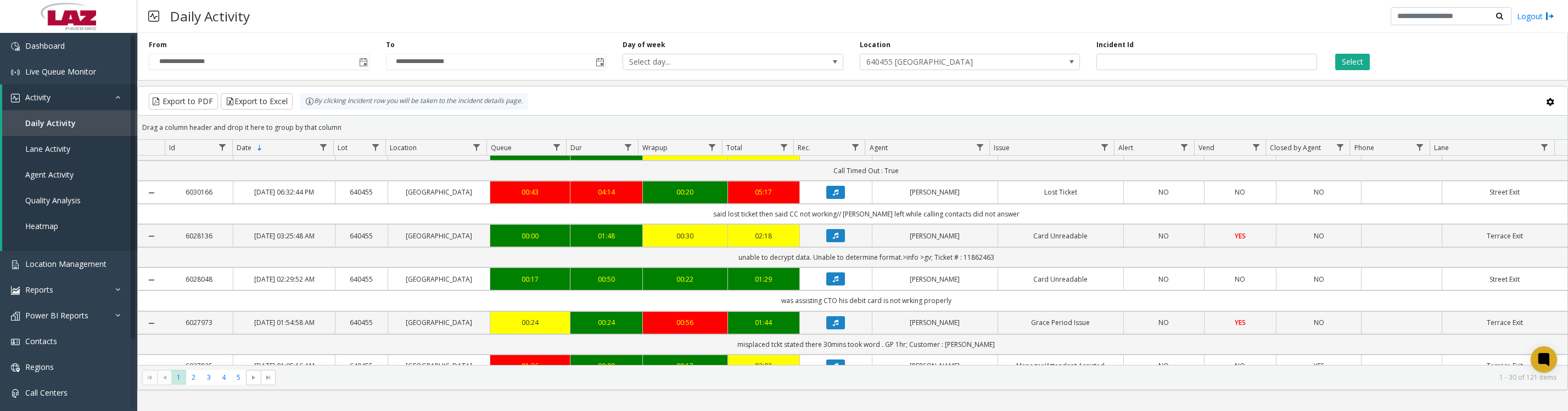
click at [833, 86] on icon "Data table" at bounding box center [836, 83] width 5 height 7
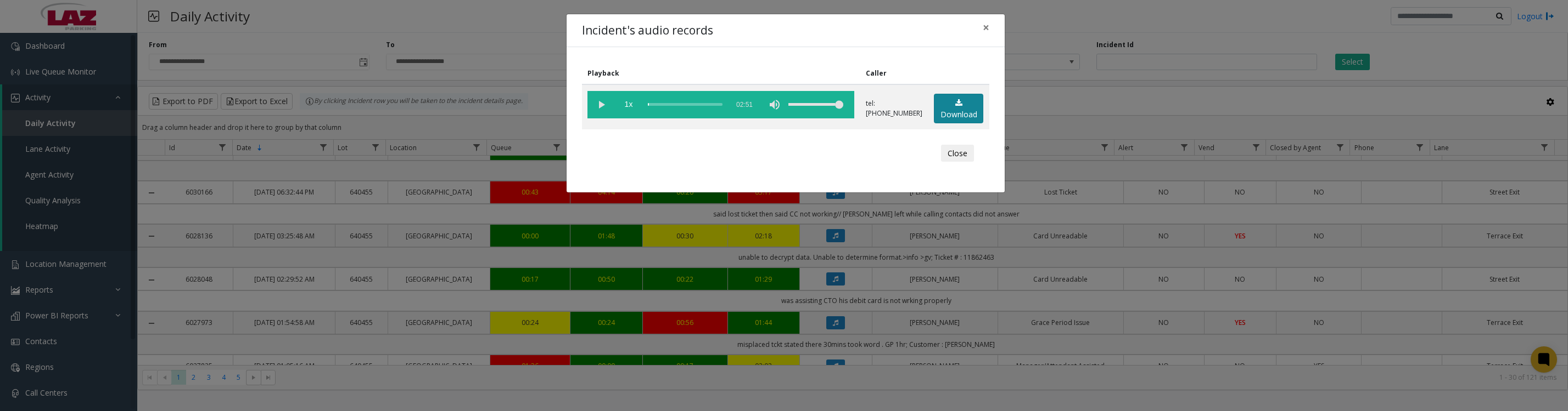
click at [955, 107] on icon at bounding box center [959, 103] width 7 height 8
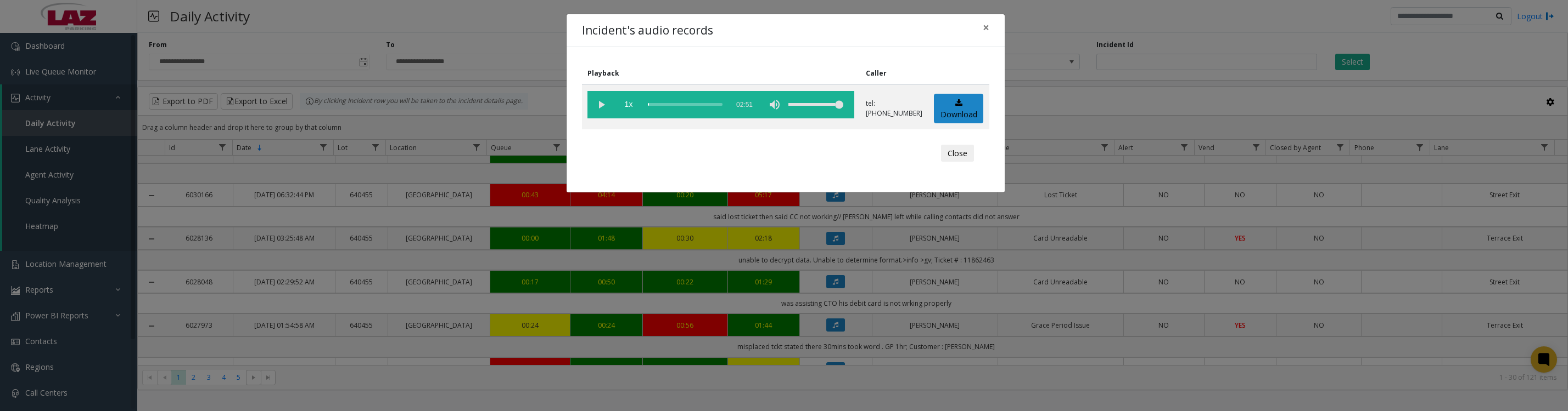
click at [598, 106] on vg-play-pause at bounding box center [602, 104] width 28 height 28
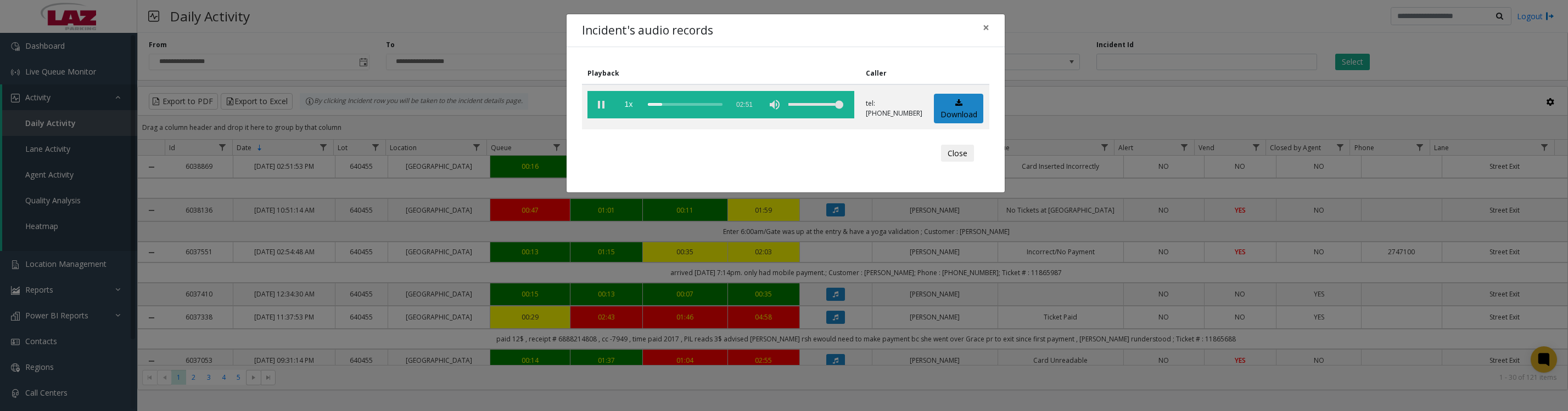
scroll to position [823, 0]
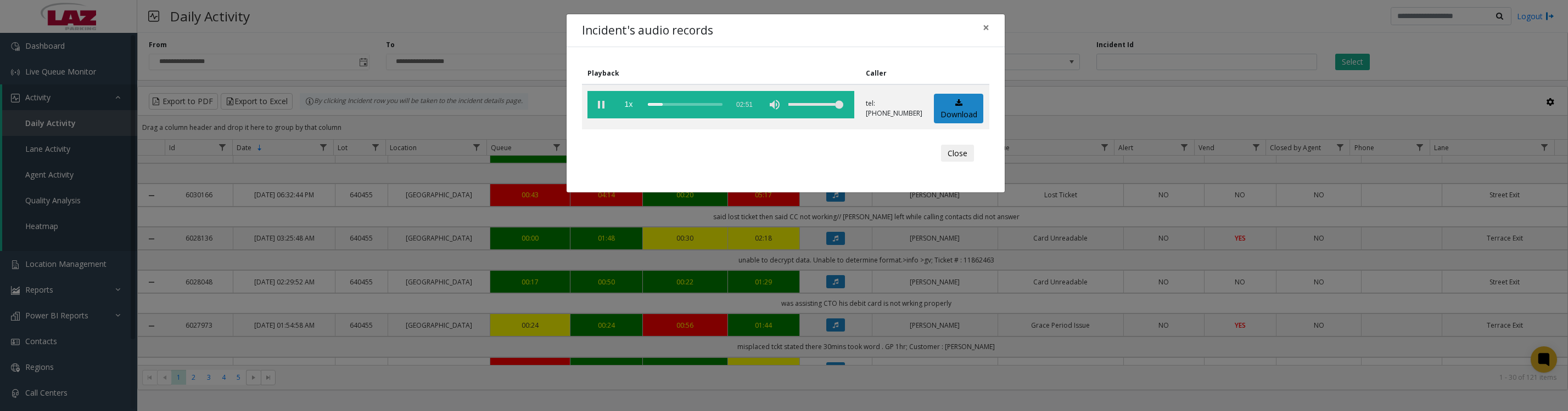
click at [602, 108] on vg-play-pause at bounding box center [602, 104] width 28 height 28
click at [954, 161] on button "Close" at bounding box center [958, 154] width 33 height 17
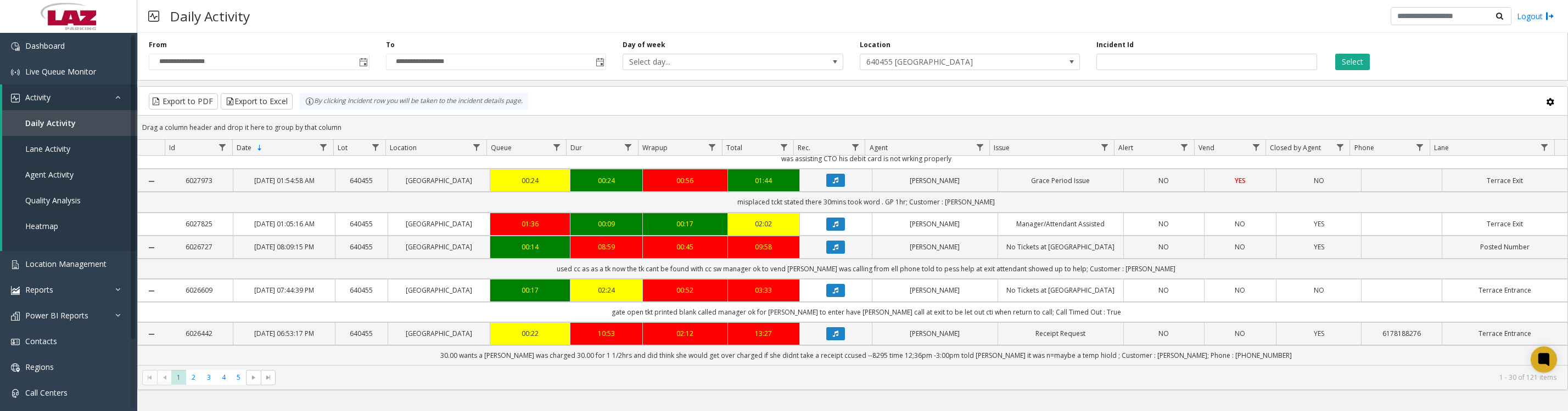
scroll to position [1097, 0]
click at [833, 184] on icon "Data table" at bounding box center [836, 180] width 5 height 7
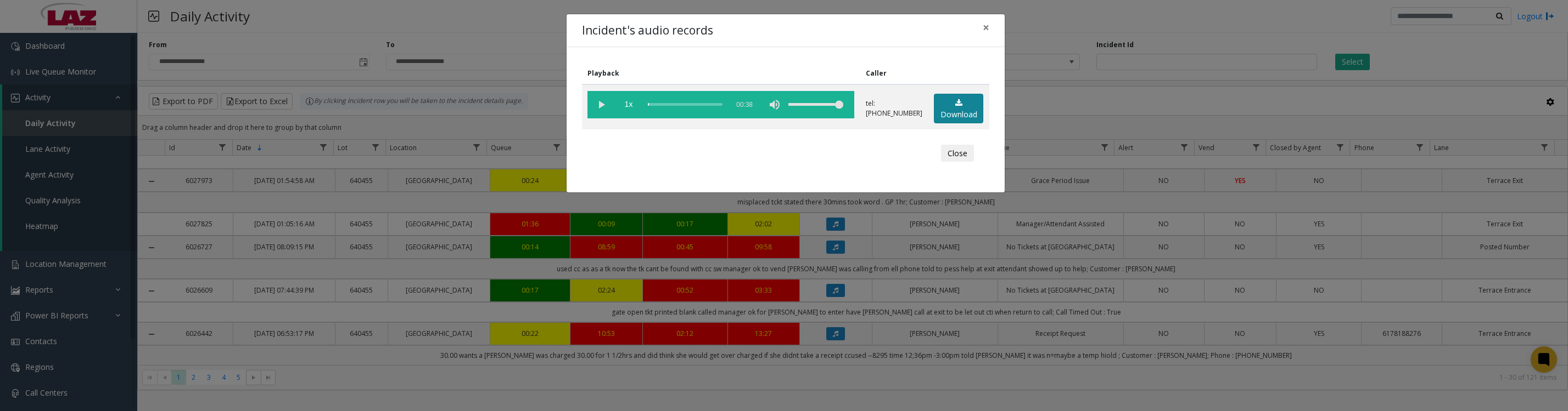
click at [951, 120] on link "Download" at bounding box center [959, 109] width 49 height 30
click at [602, 106] on vg-play-pause at bounding box center [602, 104] width 28 height 28
click at [959, 161] on button "Close" at bounding box center [958, 154] width 33 height 17
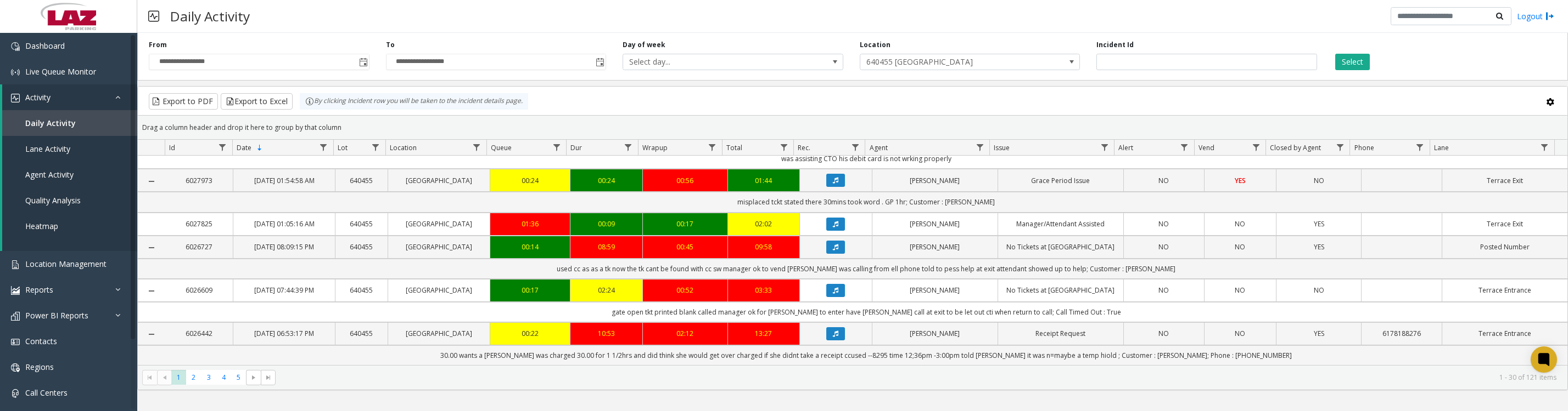
scroll to position [1234, 0]
click at [833, 244] on icon "Data table" at bounding box center [836, 248] width 5 height 7
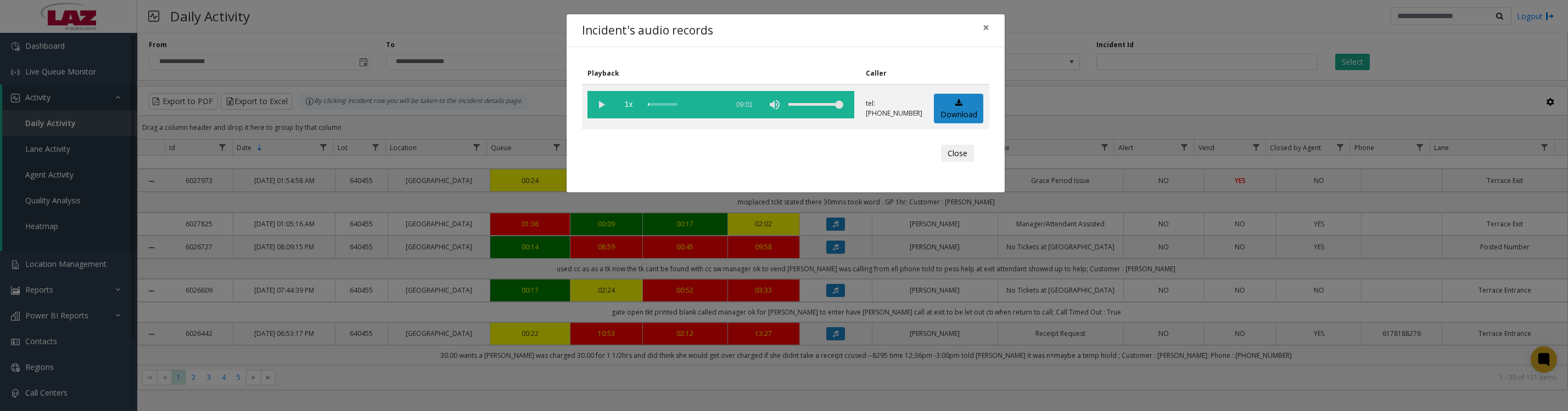
click at [959, 162] on button "Close" at bounding box center [958, 154] width 33 height 17
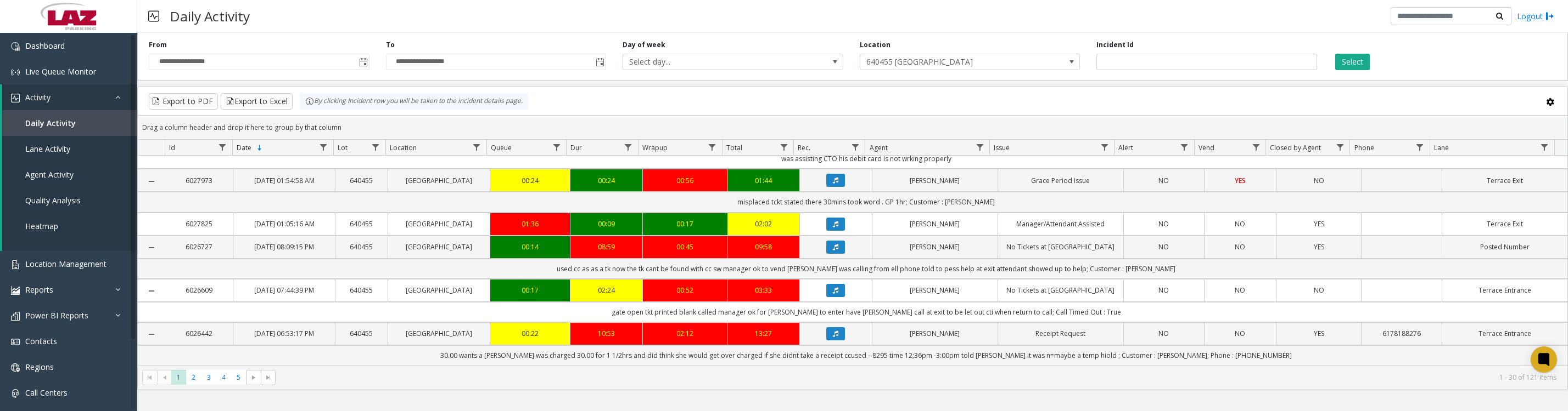
scroll to position [1241, 0]
click at [826, 284] on button "Data table" at bounding box center [836, 290] width 19 height 13
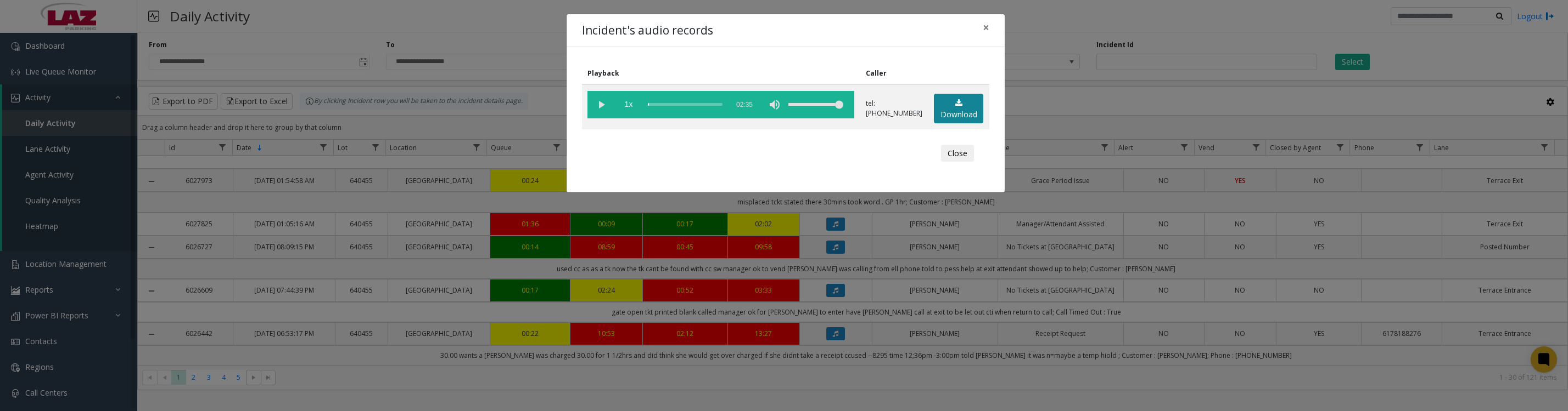
click at [958, 124] on link "Download" at bounding box center [959, 109] width 49 height 30
click at [603, 107] on vg-play-pause at bounding box center [602, 104] width 28 height 28
click at [603, 109] on vg-play-pause at bounding box center [602, 104] width 28 height 28
click at [947, 159] on button "Close" at bounding box center [958, 154] width 33 height 17
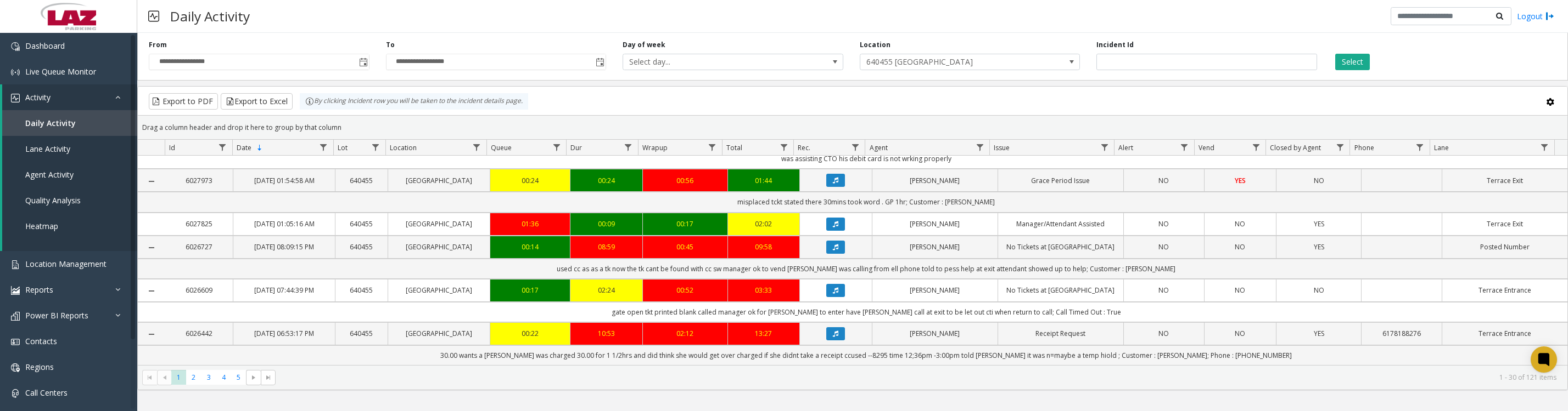
click at [1065, 67] on span at bounding box center [1072, 62] width 16 height 16
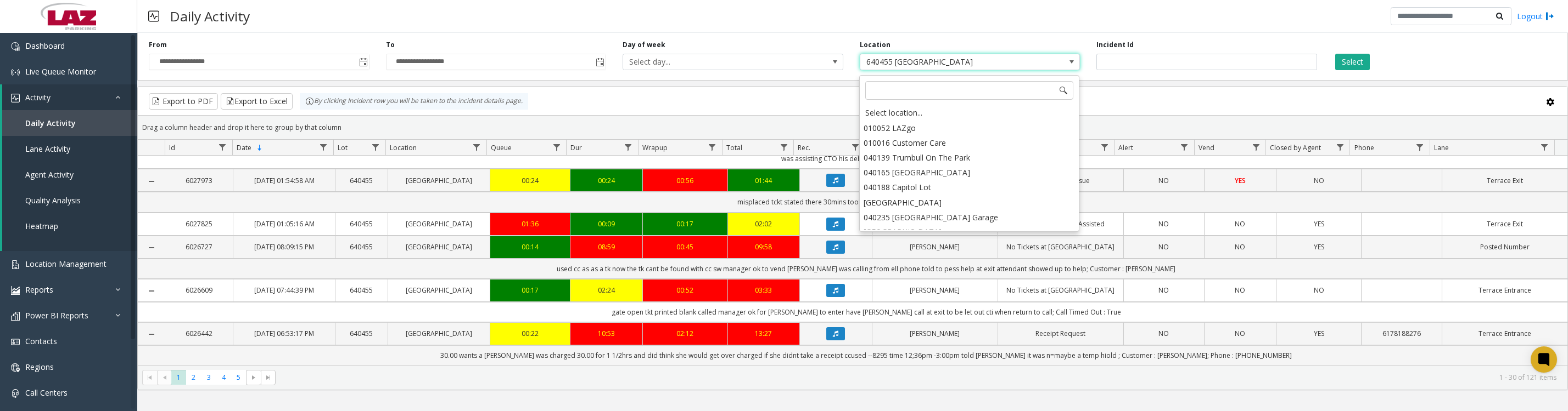
scroll to position [4321, 0]
click at [895, 92] on input at bounding box center [969, 91] width 208 height 19
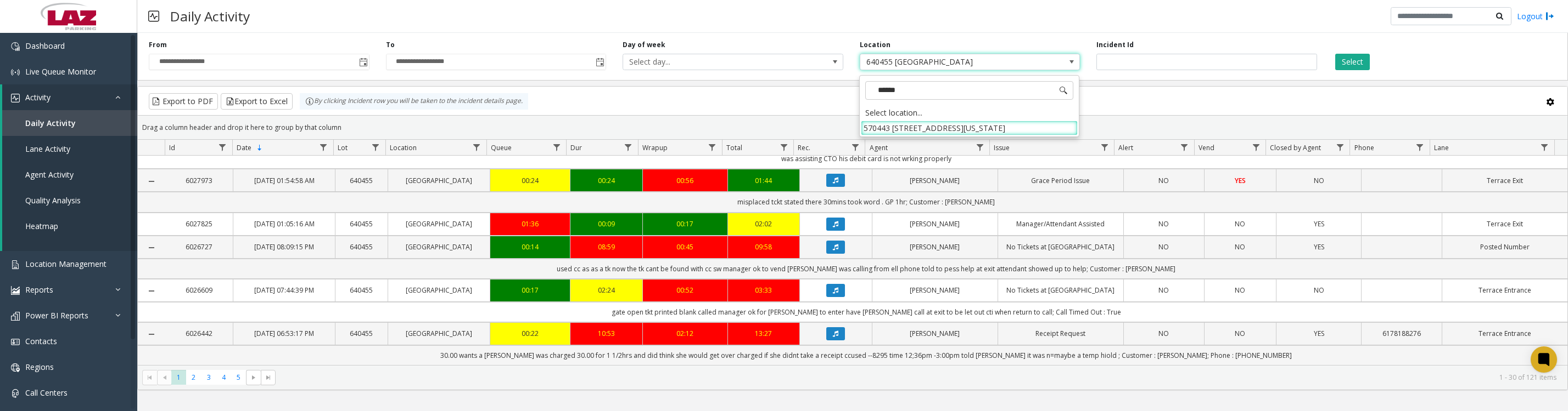
type input "*******"
click at [869, 129] on li "570443 601 Massachusetts Avenue" at bounding box center [969, 128] width 217 height 15
click at [1352, 56] on button "Select" at bounding box center [1353, 61] width 35 height 16
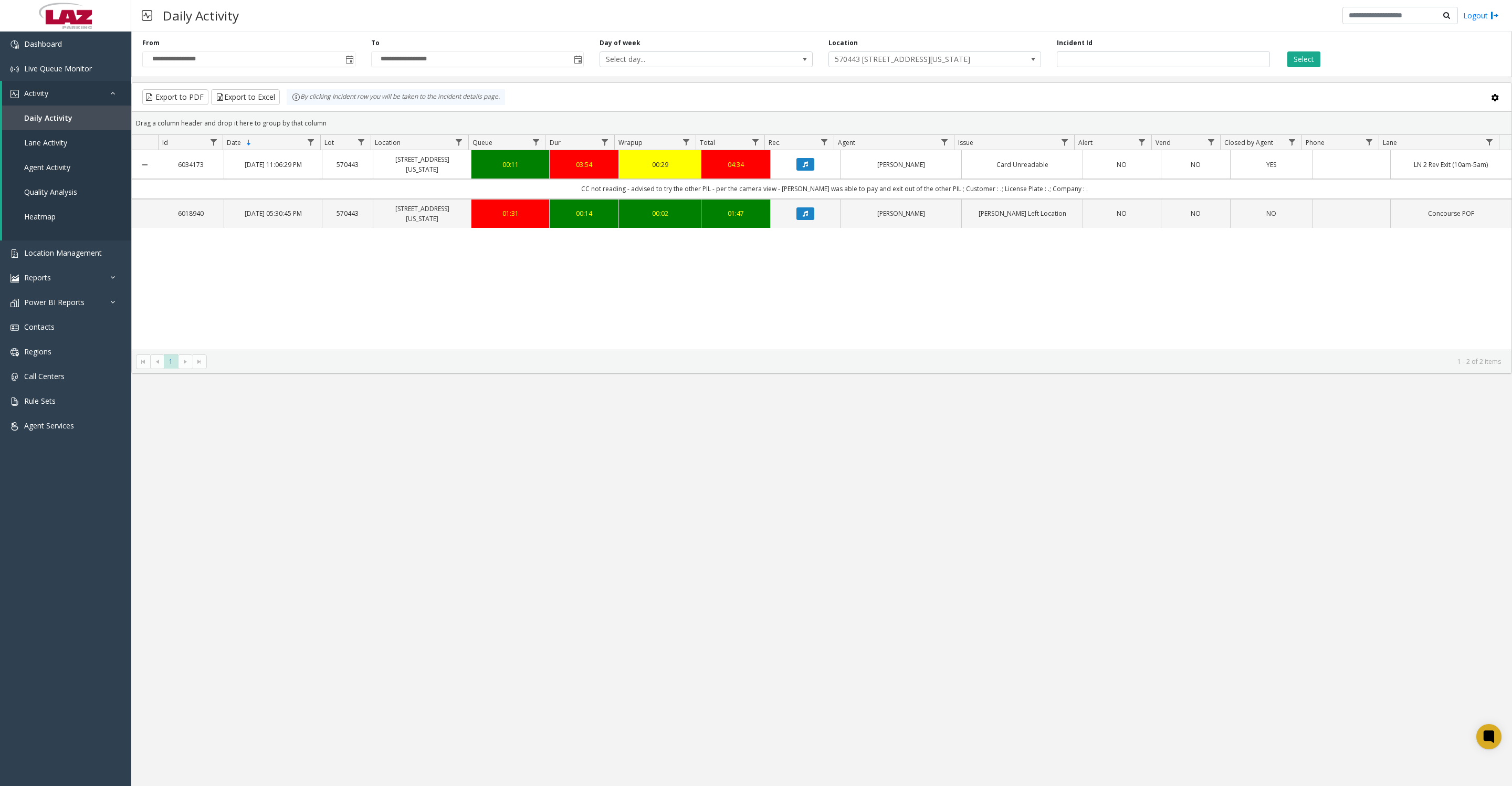
click at [354, 59] on span "Toggle popup" at bounding box center [349, 60] width 12 height 17
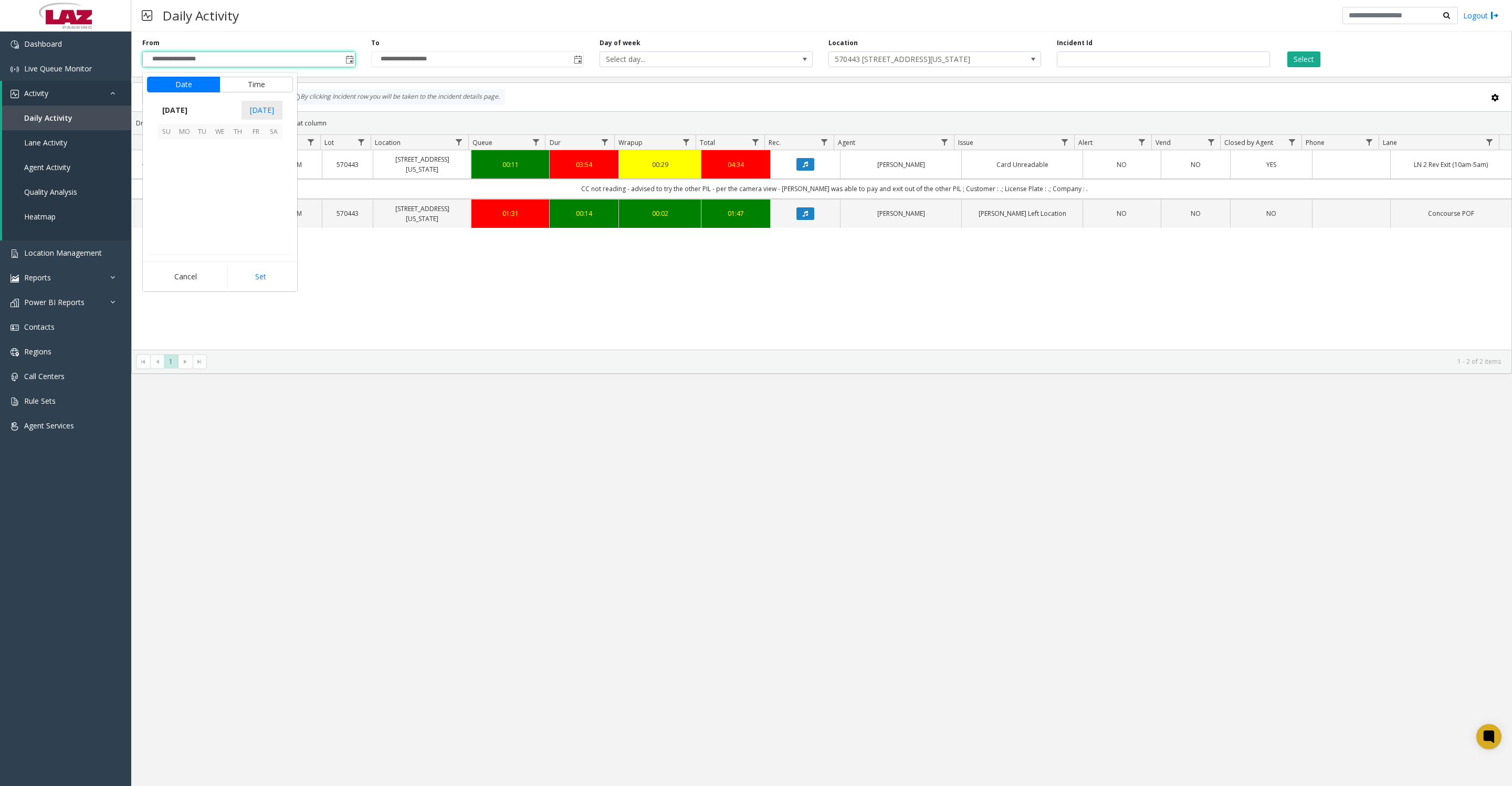
scroll to position [188245, 0]
click at [220, 191] on span "13" at bounding box center [220, 185] width 18 height 18
click at [170, 170] on span "8" at bounding box center [172, 171] width 4 height 10
click at [241, 283] on button "Set" at bounding box center [260, 277] width 66 height 23
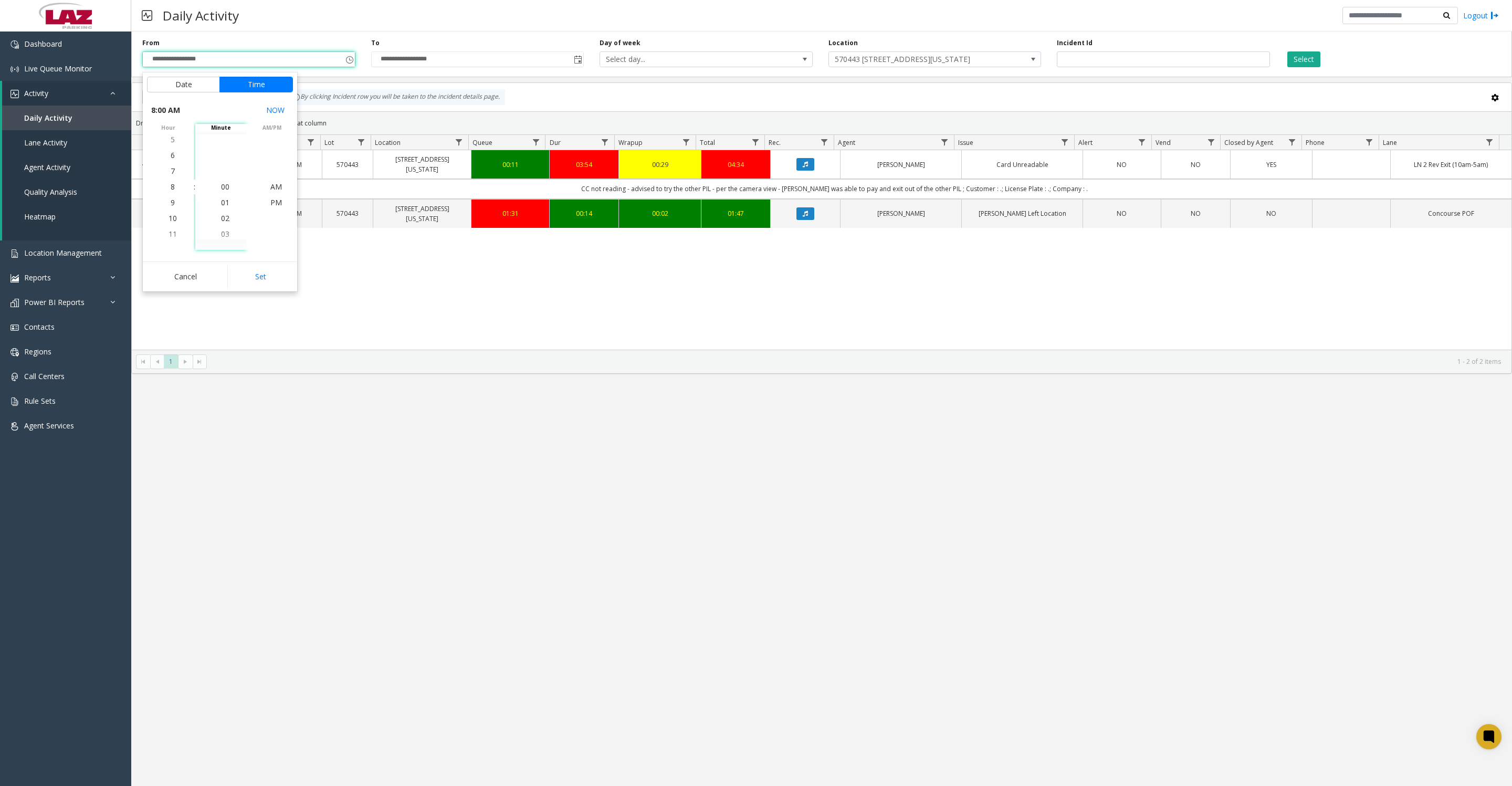
type input "**********"
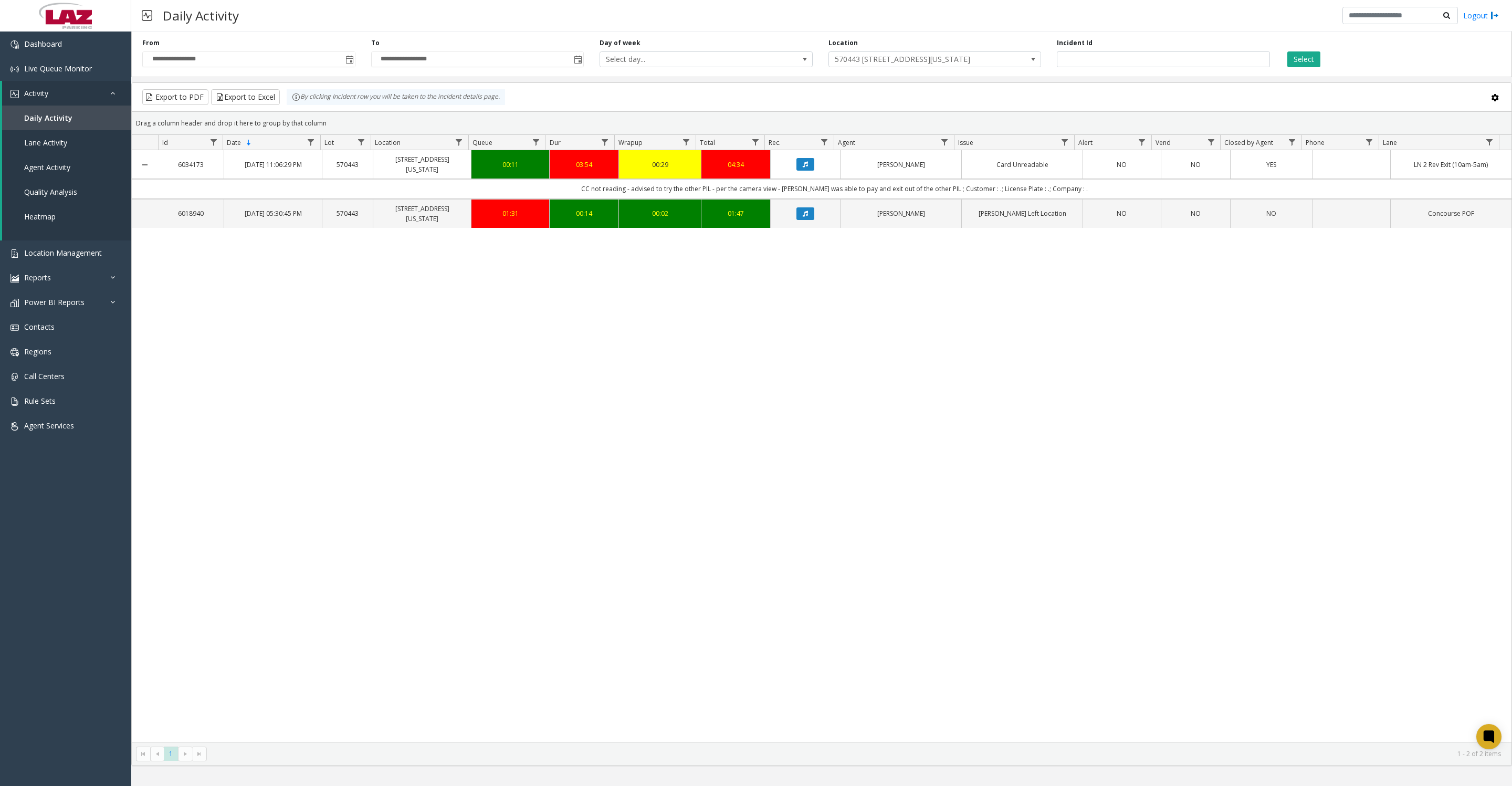
click at [855, 73] on div "**********" at bounding box center [821, 52] width 1381 height 50
click at [858, 60] on span "570443 [STREET_ADDRESS][US_STATE]" at bounding box center [913, 60] width 169 height 15
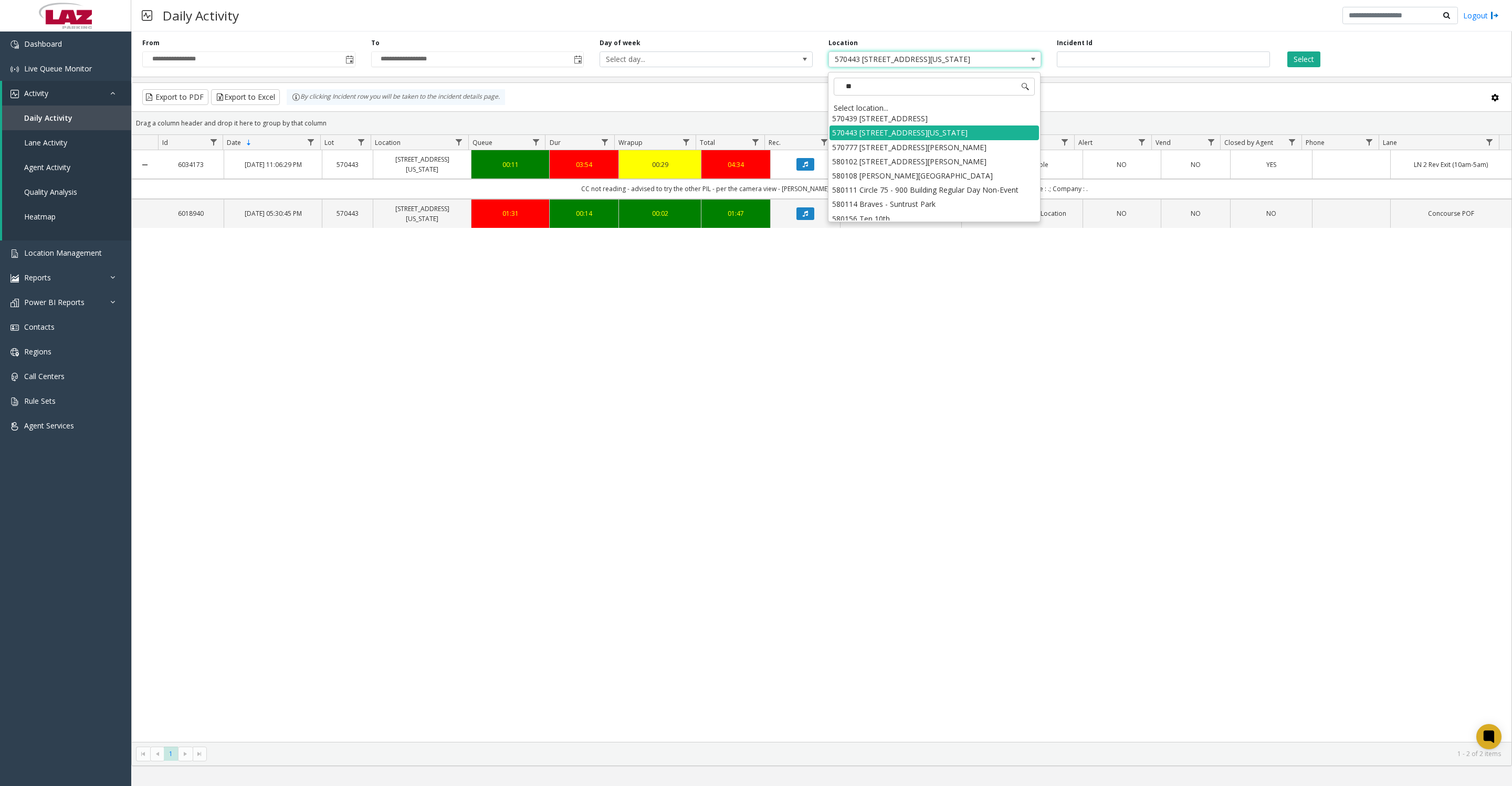
scroll to position [0, 0]
type input "*****"
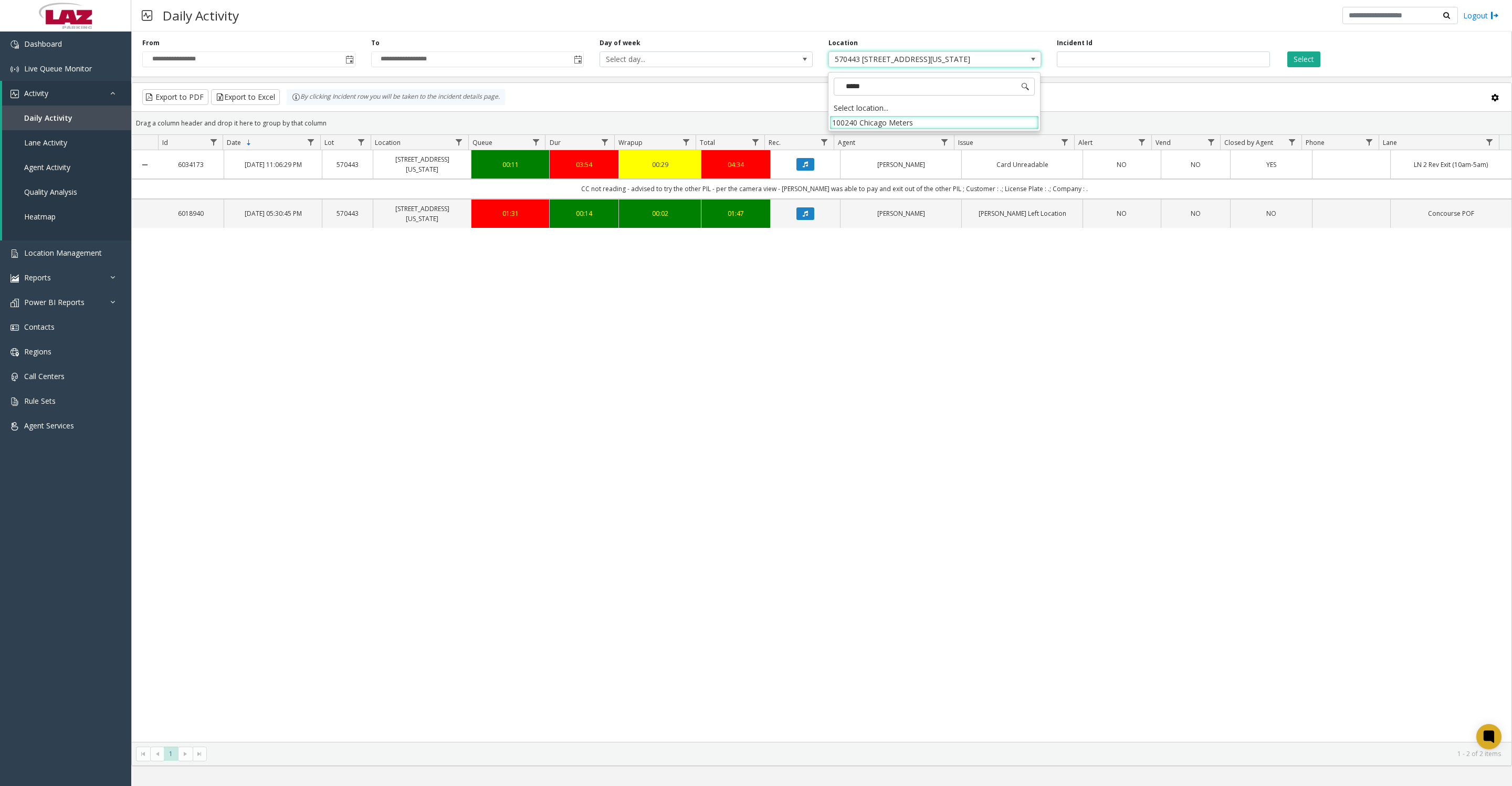
click at [833, 120] on li "100240 Chicago Meters" at bounding box center [934, 122] width 209 height 14
click at [1298, 62] on button "Select" at bounding box center [1304, 59] width 33 height 16
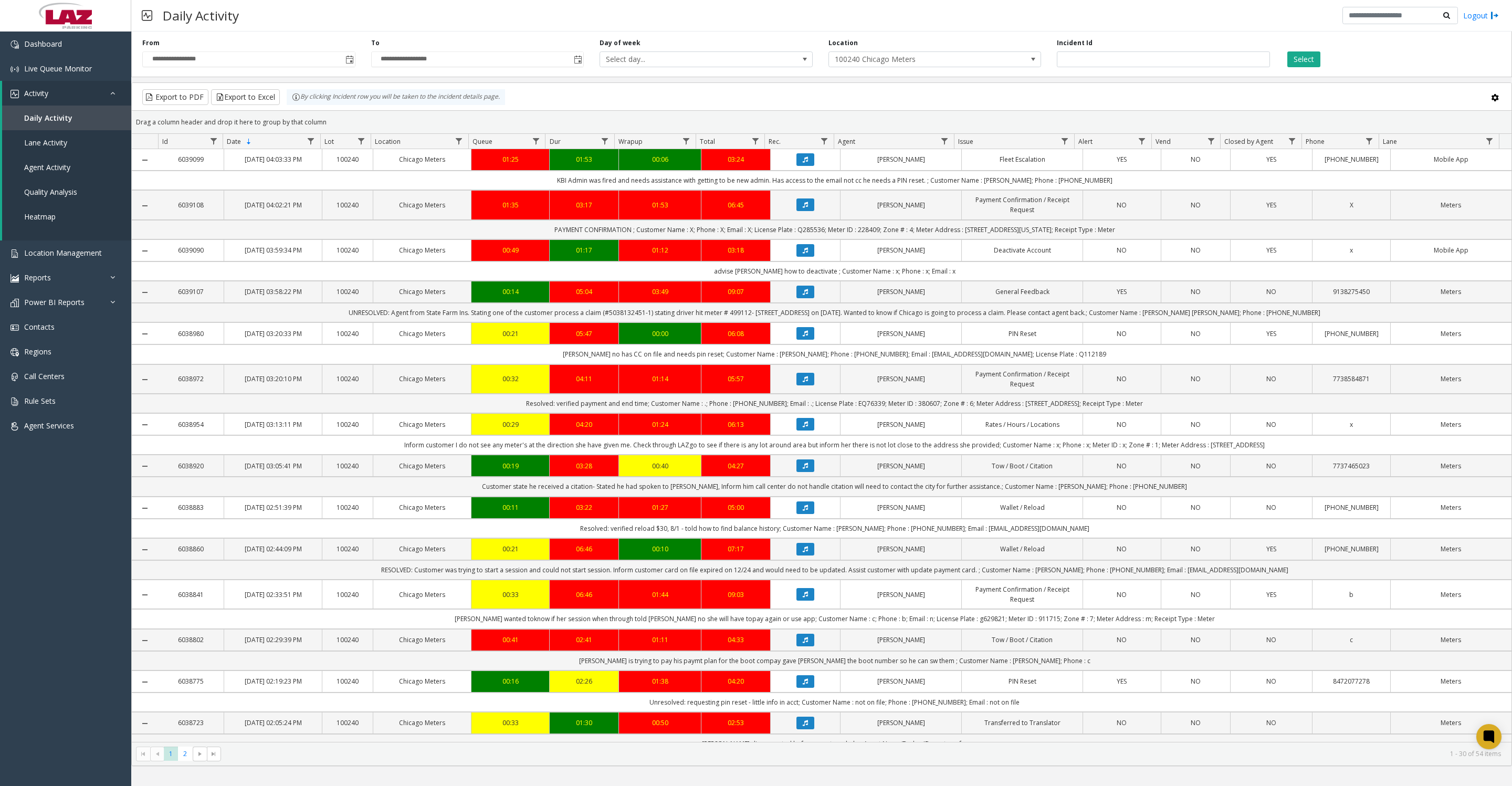
click at [1305, 66] on button "Select" at bounding box center [1304, 59] width 33 height 16
click at [1305, 65] on button "Select" at bounding box center [1304, 59] width 33 height 16
click at [264, 105] on button "Export to Excel" at bounding box center [245, 97] width 69 height 16
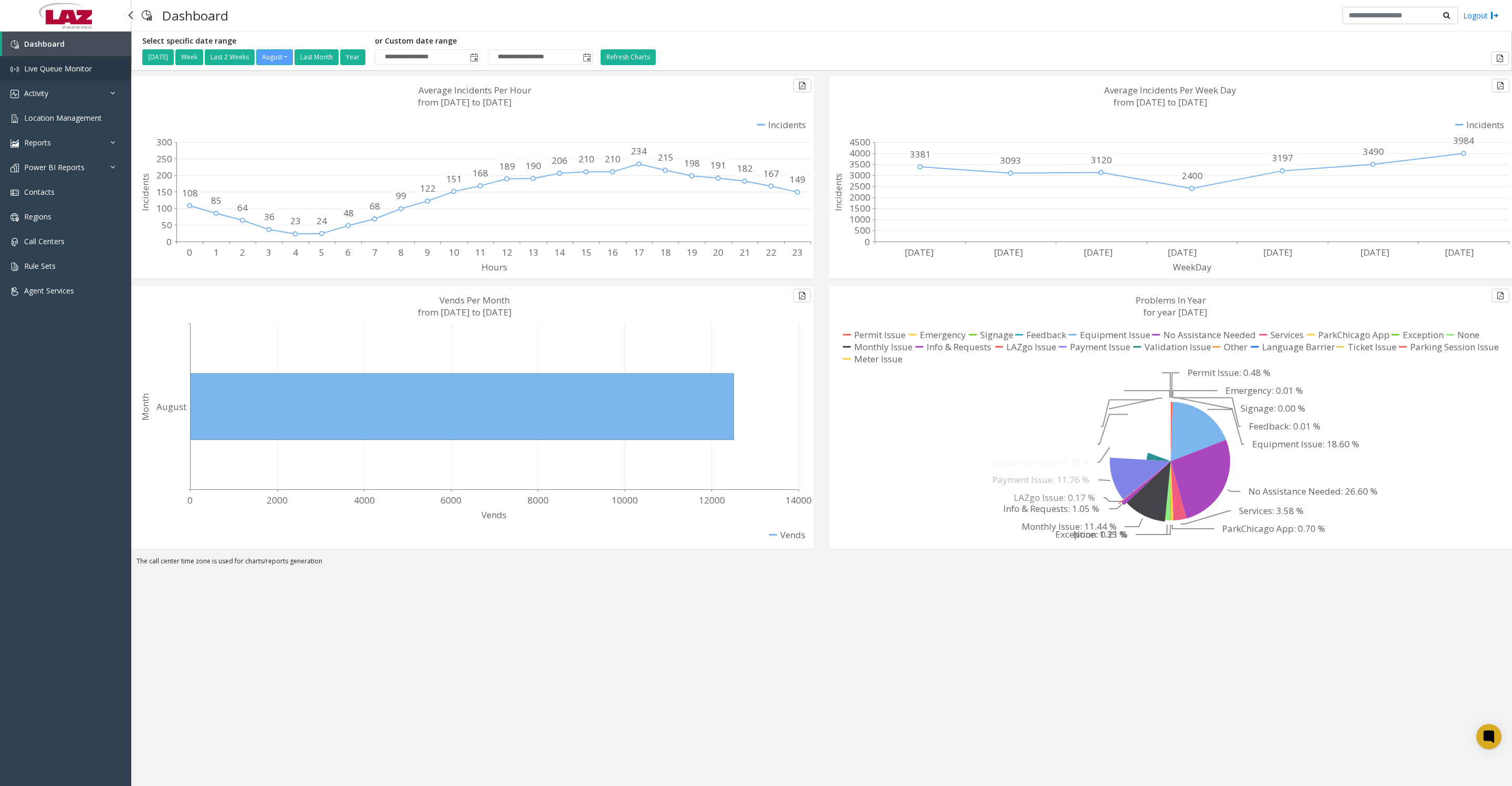
click at [43, 74] on span "Live Queue Monitor" at bounding box center [58, 69] width 68 height 10
